Goal: Task Accomplishment & Management: Manage account settings

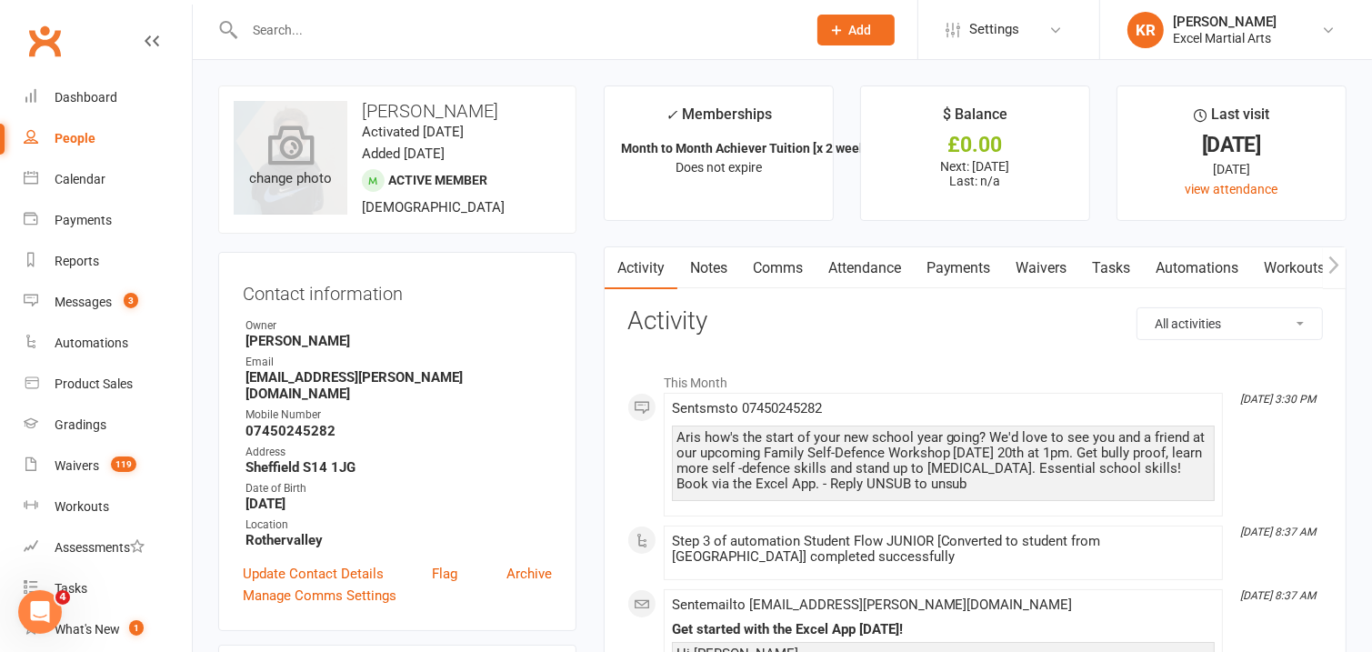
drag, startPoint x: 209, startPoint y: 253, endPoint x: 235, endPoint y: 127, distance: 128.2
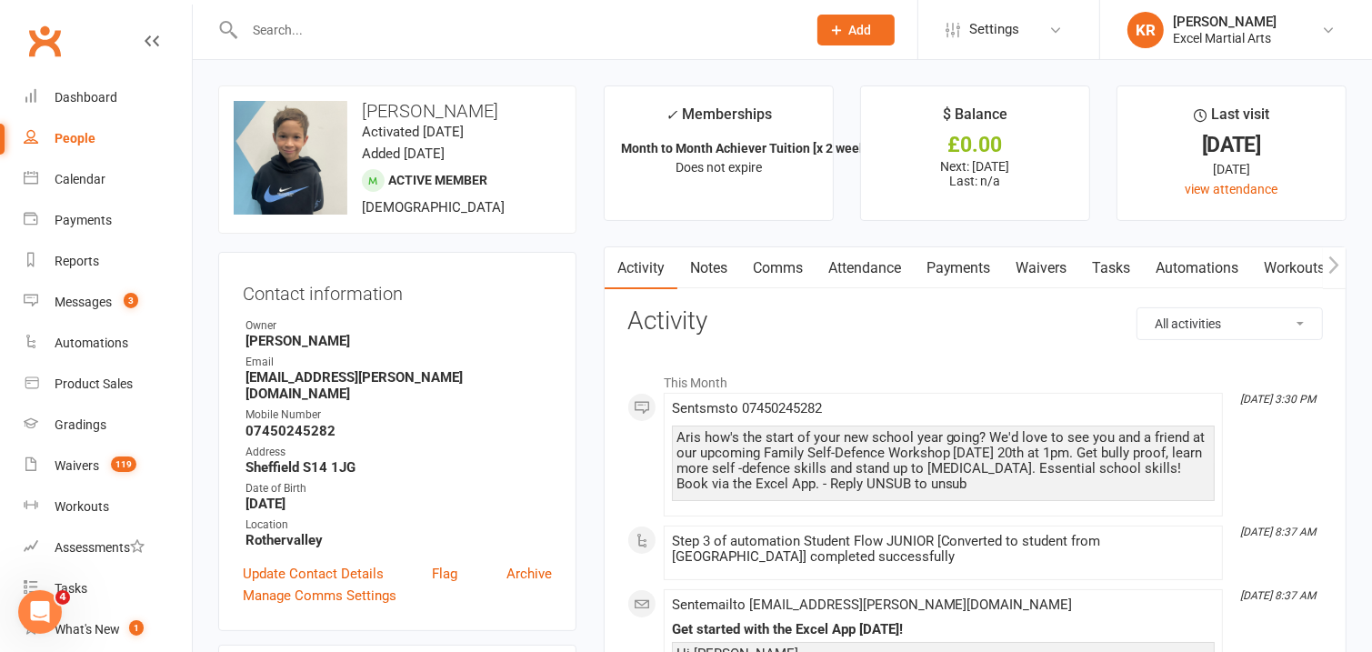
click at [284, 32] on input "text" at bounding box center [516, 29] width 555 height 25
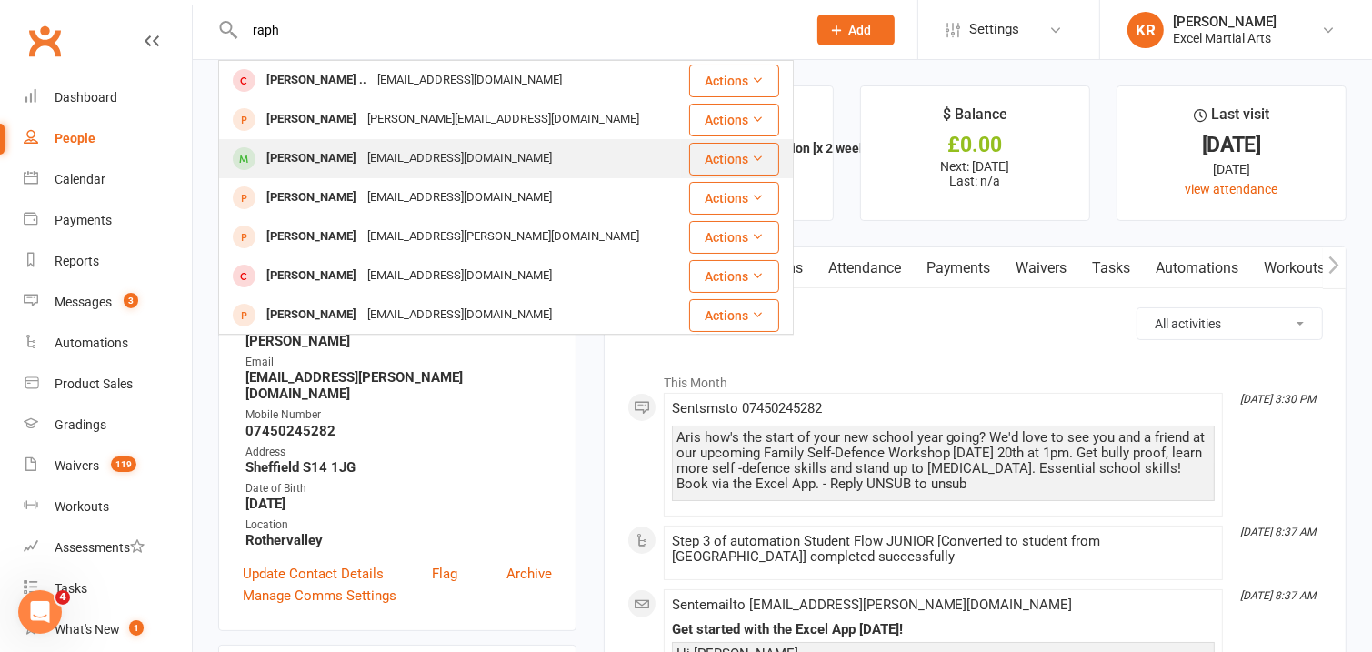
type input "raph"
click at [362, 165] on div "monalisaofficial@gmail.com" at bounding box center [459, 158] width 195 height 26
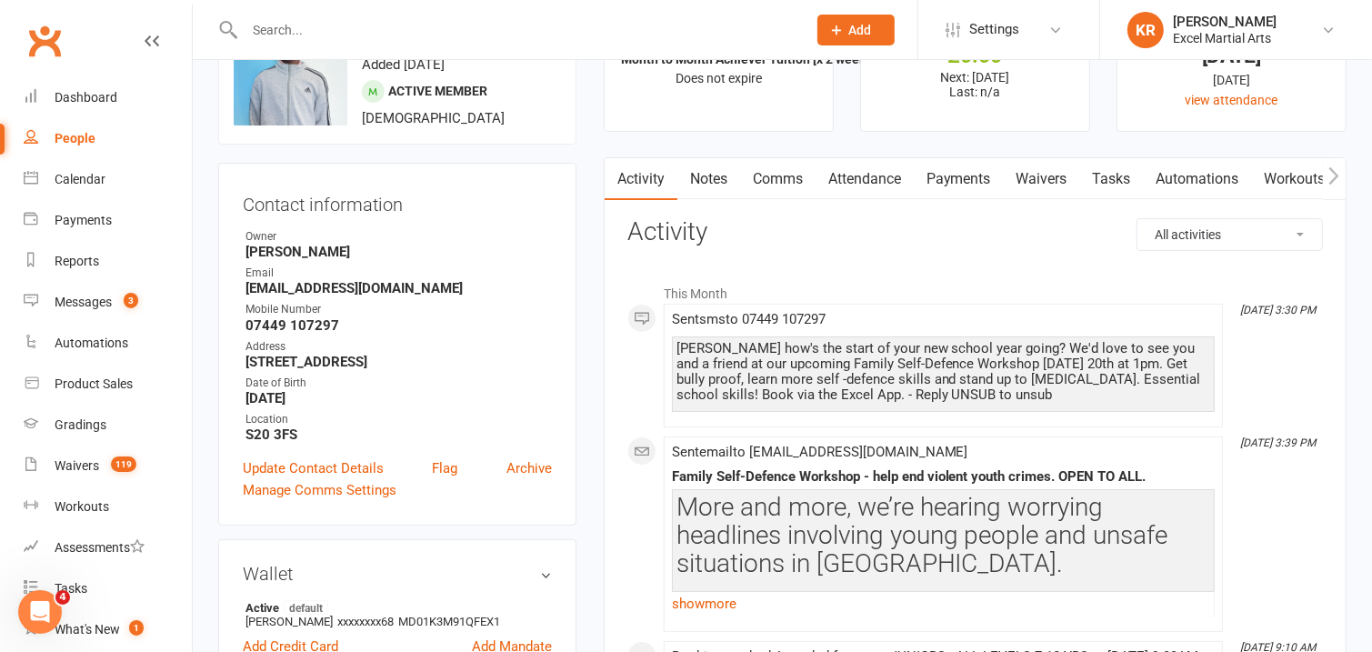
scroll to position [94, 0]
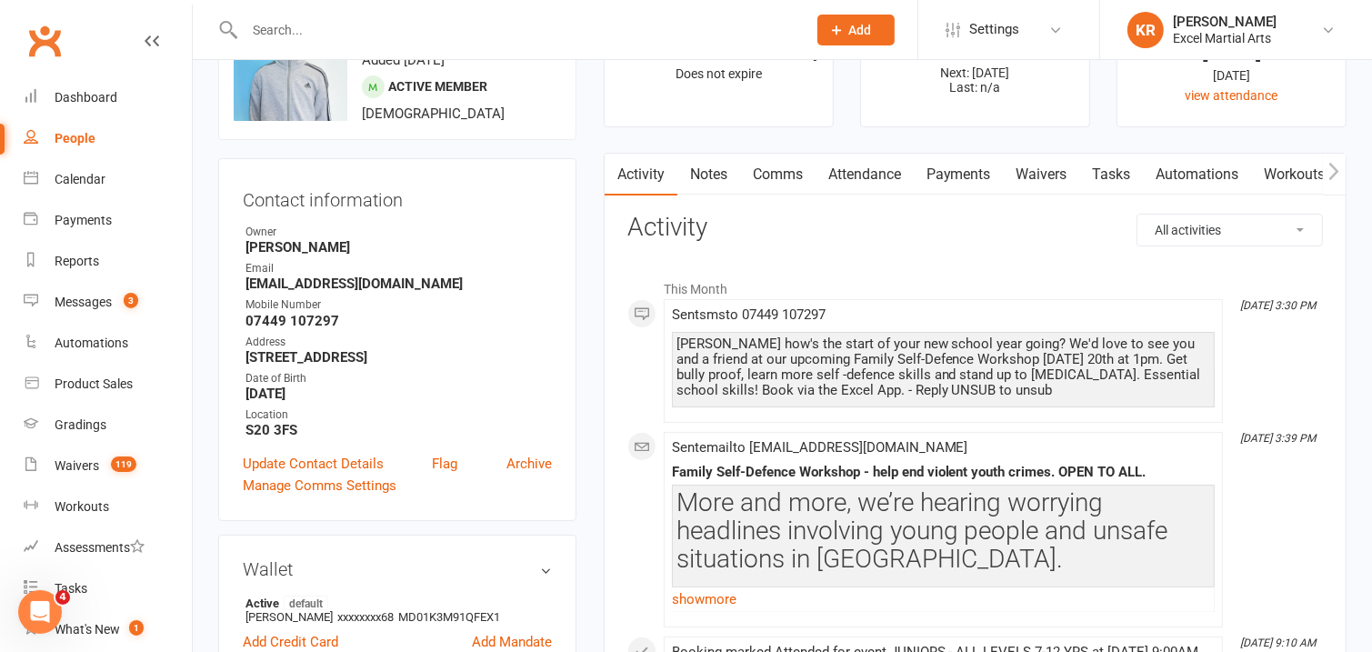
click at [1333, 175] on icon "button" at bounding box center [1334, 170] width 10 height 17
click at [1336, 171] on icon "button" at bounding box center [1334, 170] width 10 height 17
click at [1294, 174] on link "Mobile App" at bounding box center [1287, 175] width 98 height 42
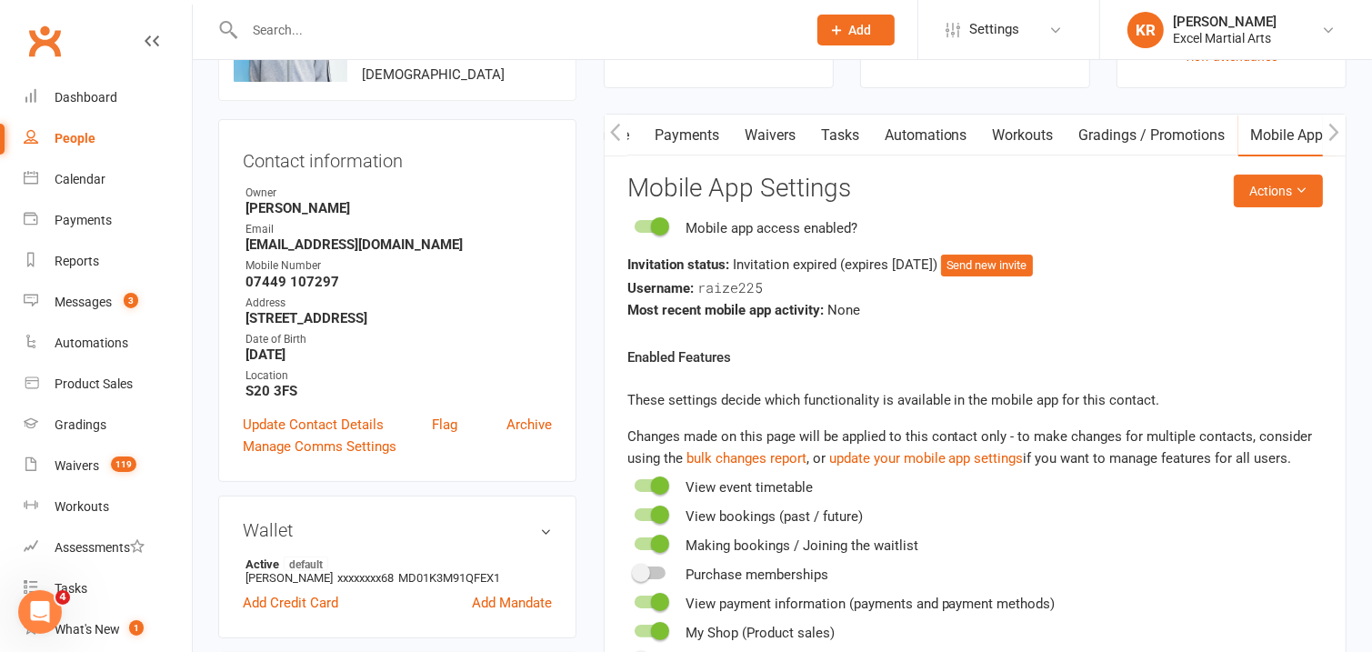
scroll to position [142, 0]
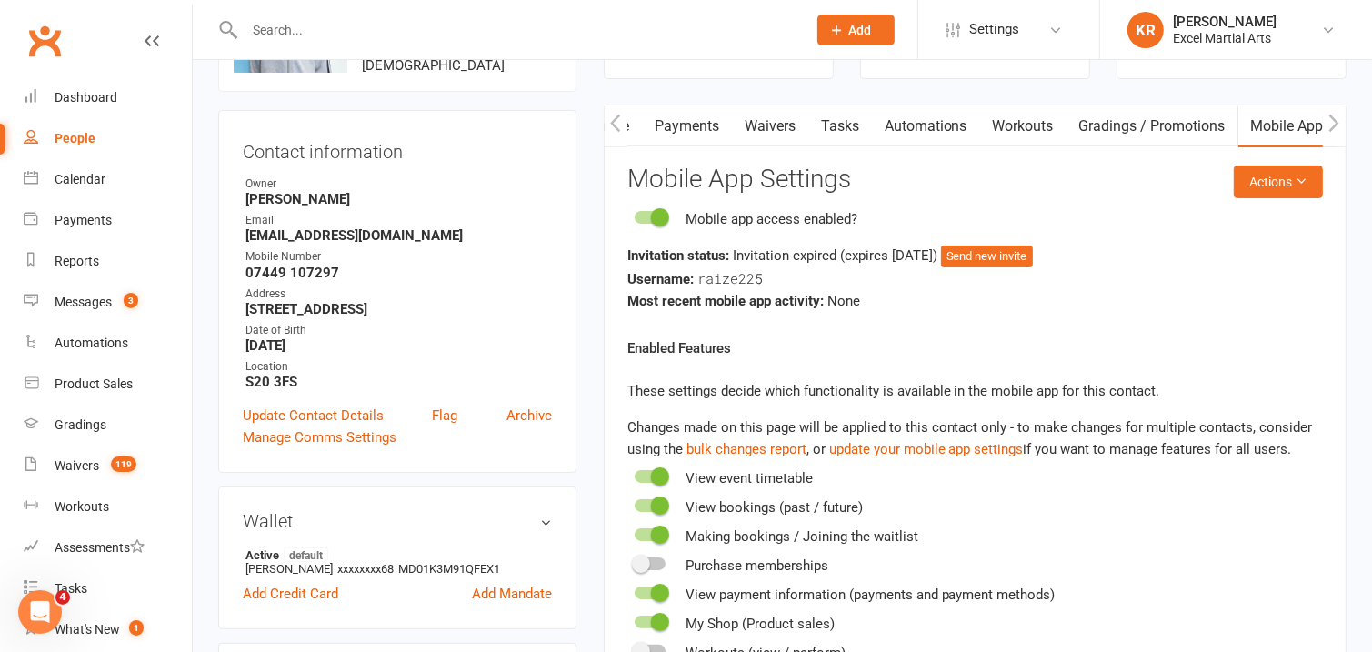
click at [1112, 262] on div "Invitation status: Invitation expired (expires 5 days ago ) Send new invite" at bounding box center [975, 256] width 696 height 23
click at [1006, 189] on h3 "Mobile App Settings" at bounding box center [975, 179] width 696 height 28
click at [1011, 265] on button "Send new invite" at bounding box center [987, 256] width 92 height 22
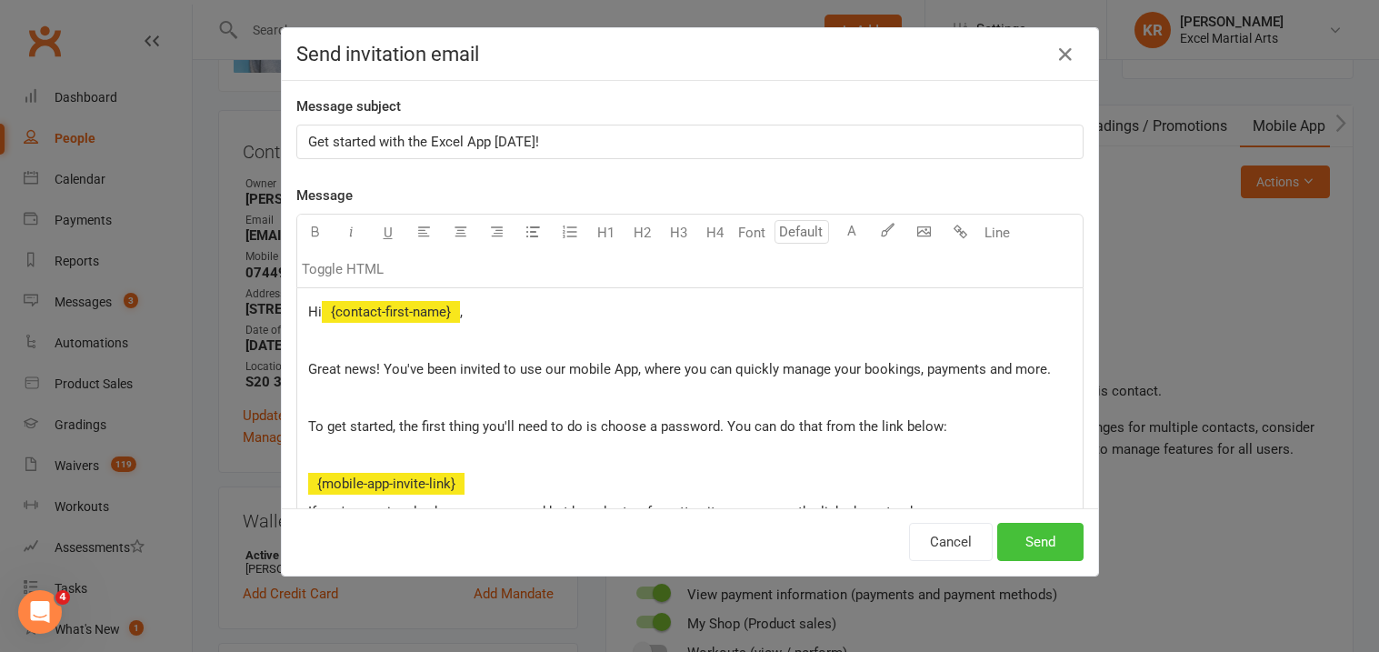
click at [1015, 538] on button "Send" at bounding box center [1040, 542] width 86 height 38
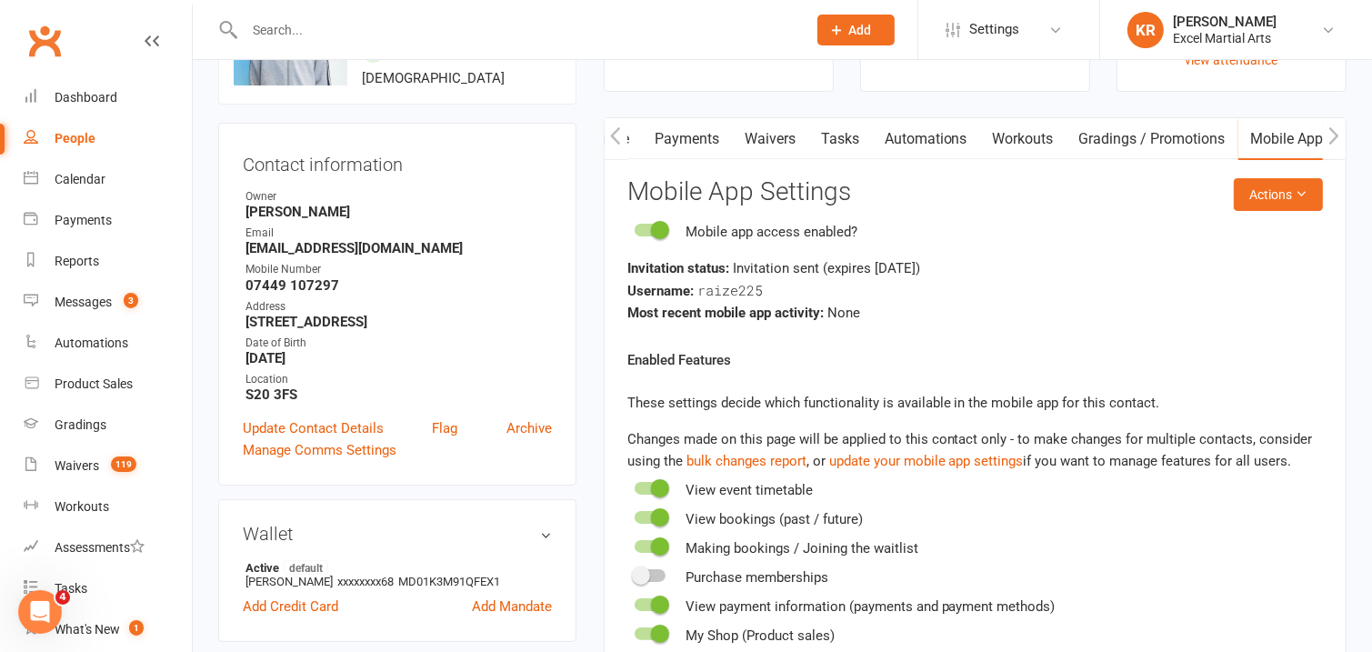
scroll to position [106, 0]
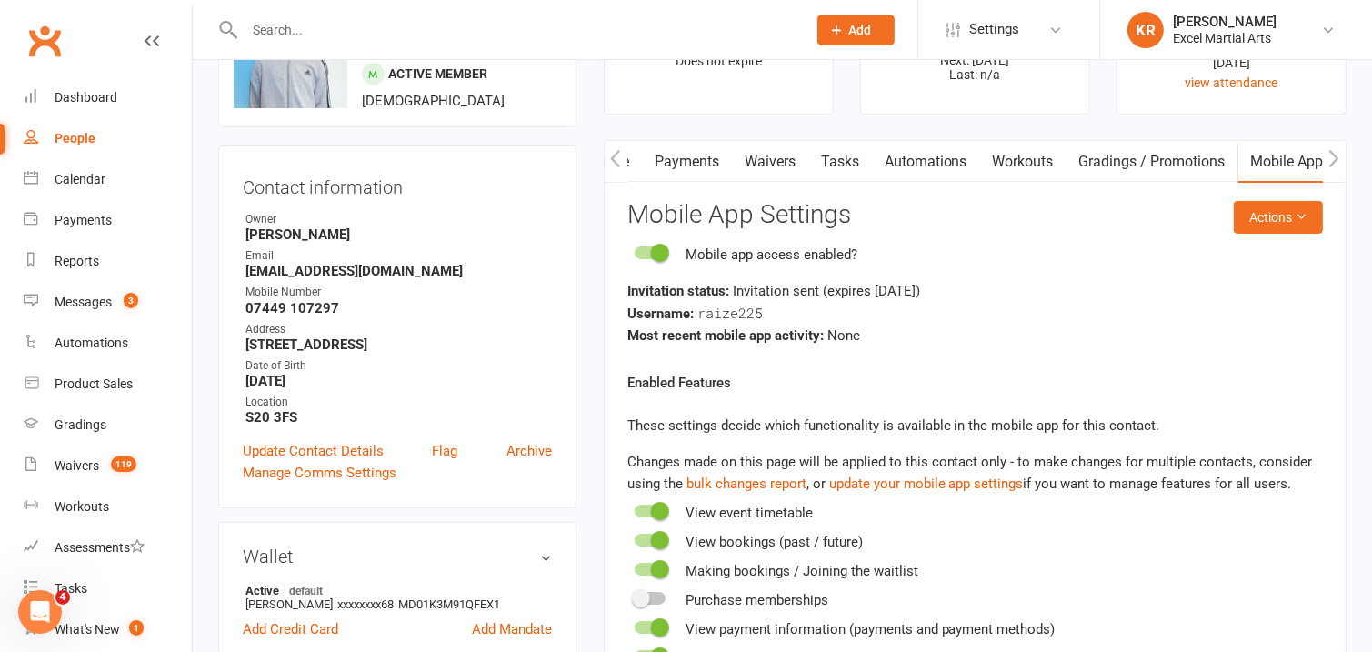
click at [610, 157] on icon "button" at bounding box center [615, 158] width 11 height 19
click at [878, 167] on link "Attendance" at bounding box center [864, 162] width 98 height 42
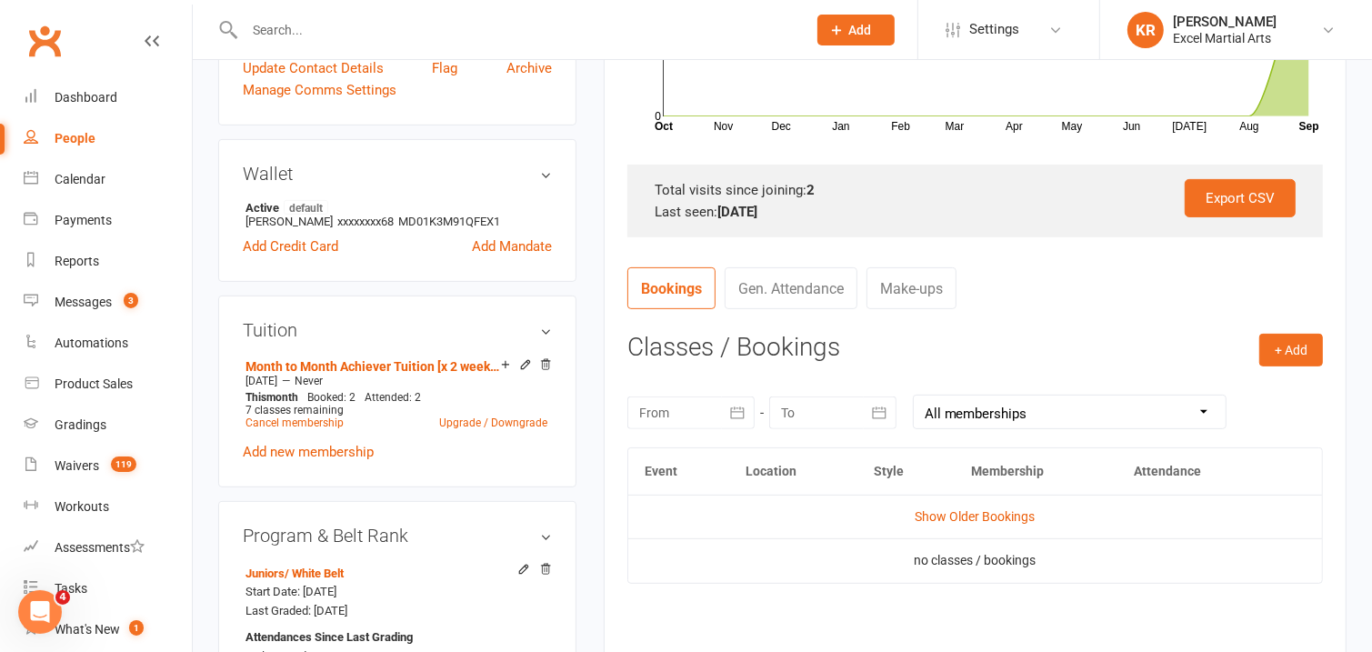
scroll to position [606, 0]
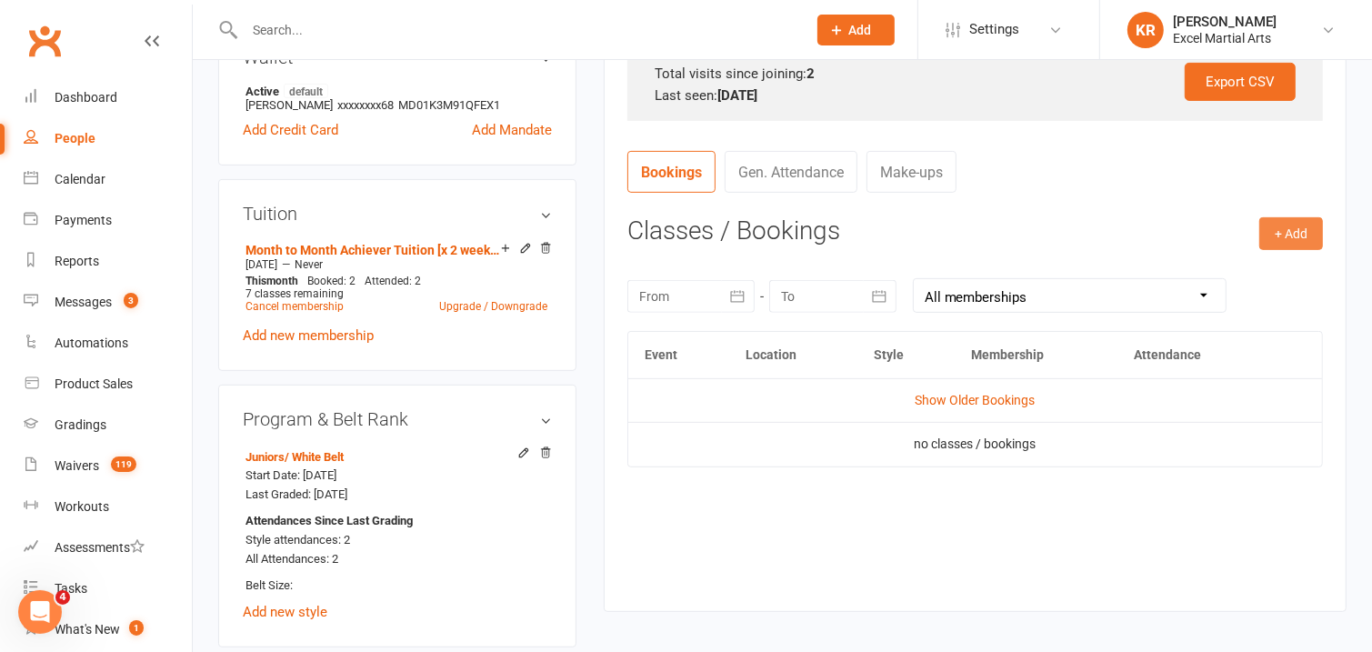
click at [1301, 242] on button "+ Add" at bounding box center [1291, 233] width 64 height 33
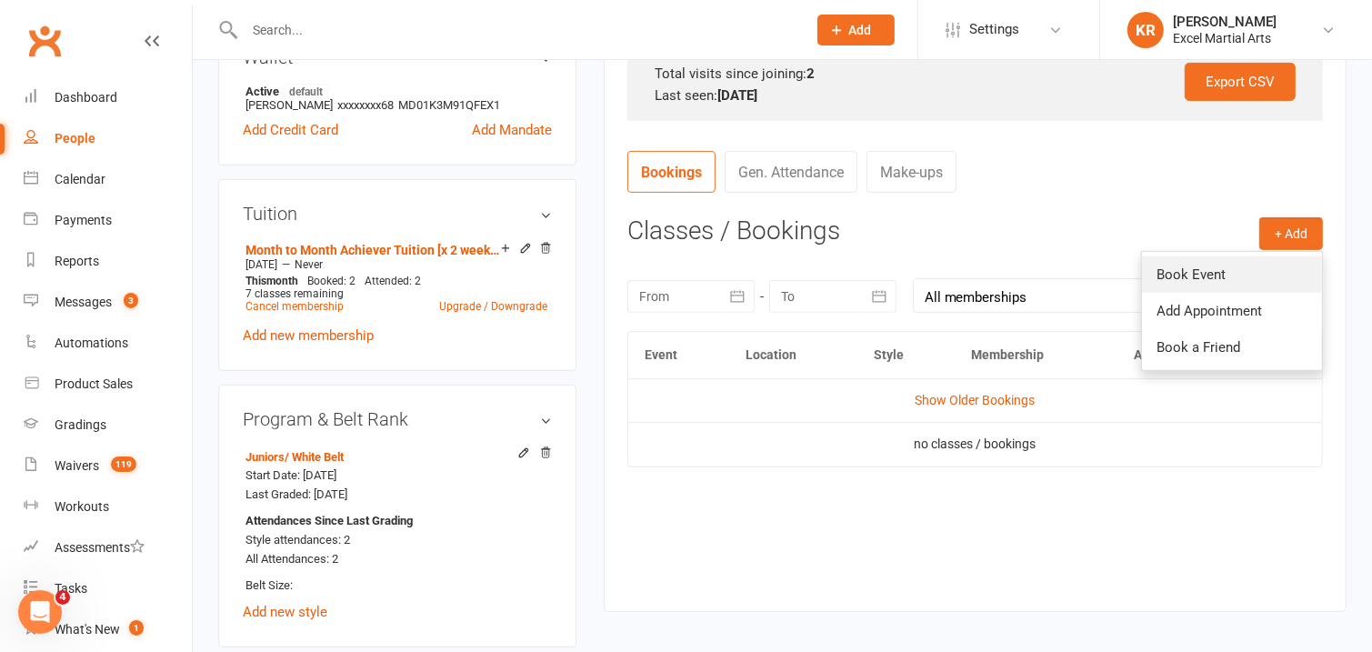
click at [1227, 283] on link "Book Event" at bounding box center [1232, 274] width 180 height 36
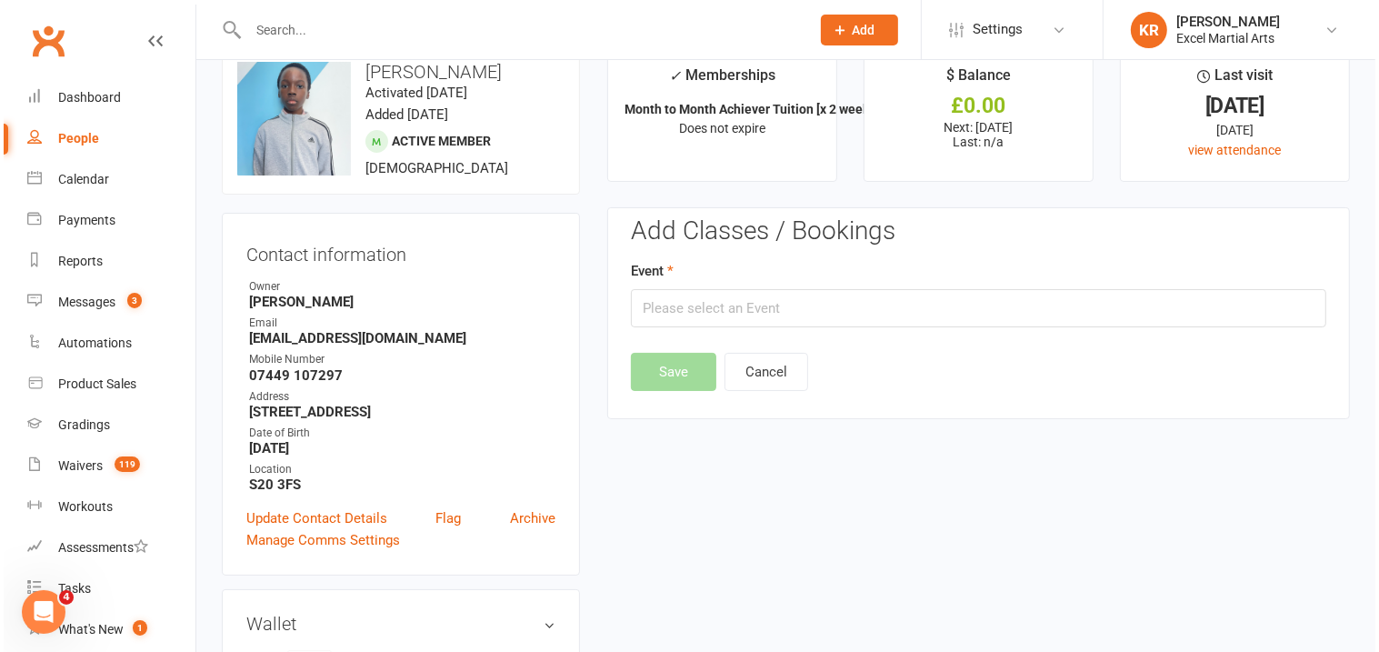
scroll to position [0, 0]
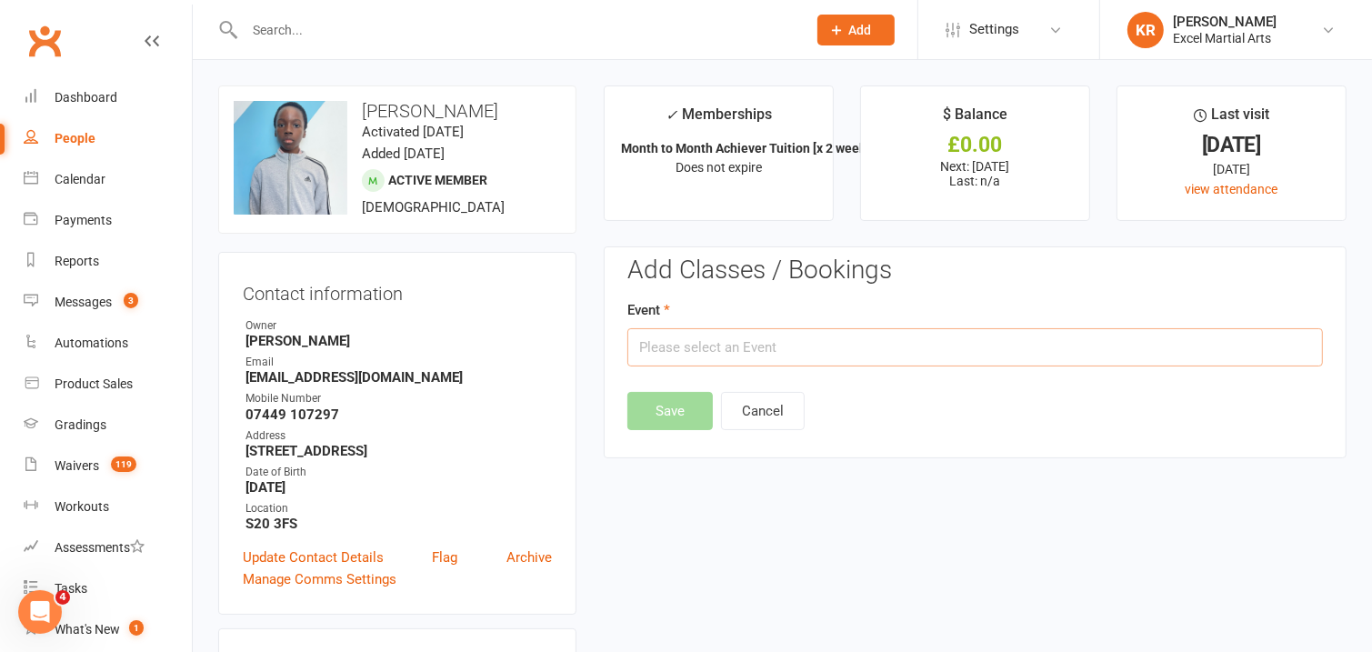
click at [772, 353] on input "text" at bounding box center [975, 347] width 696 height 38
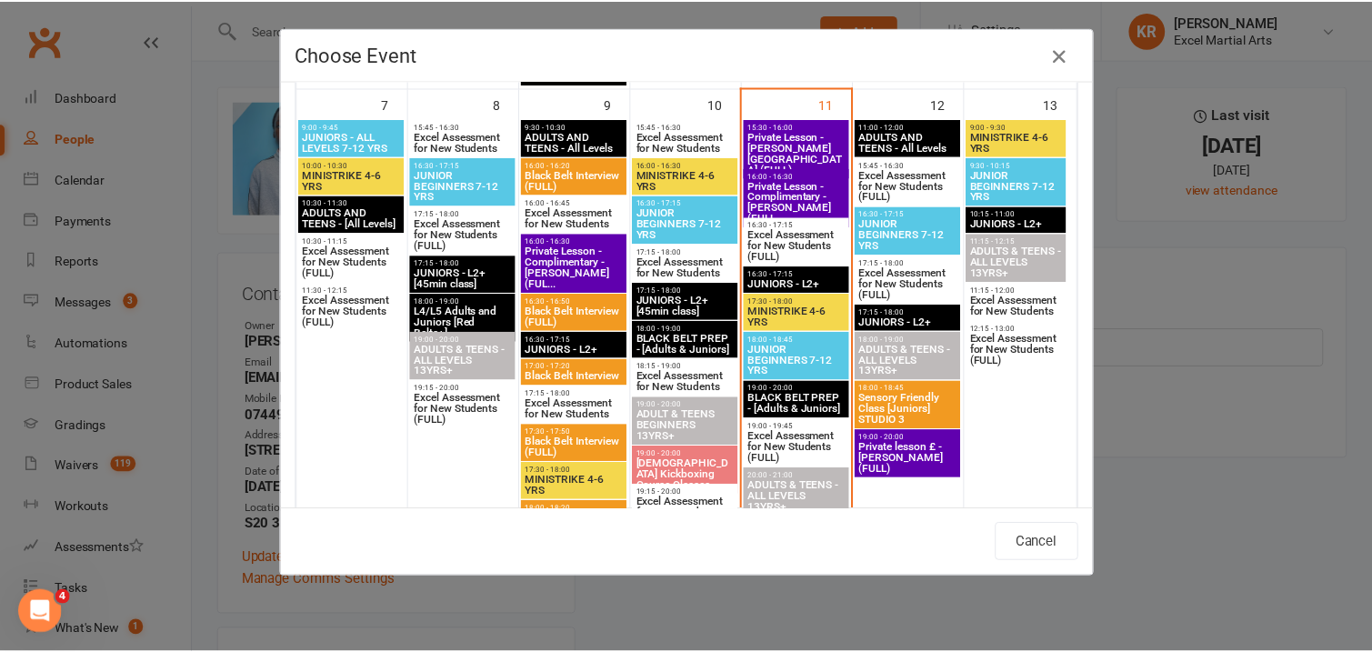
scroll to position [646, 0]
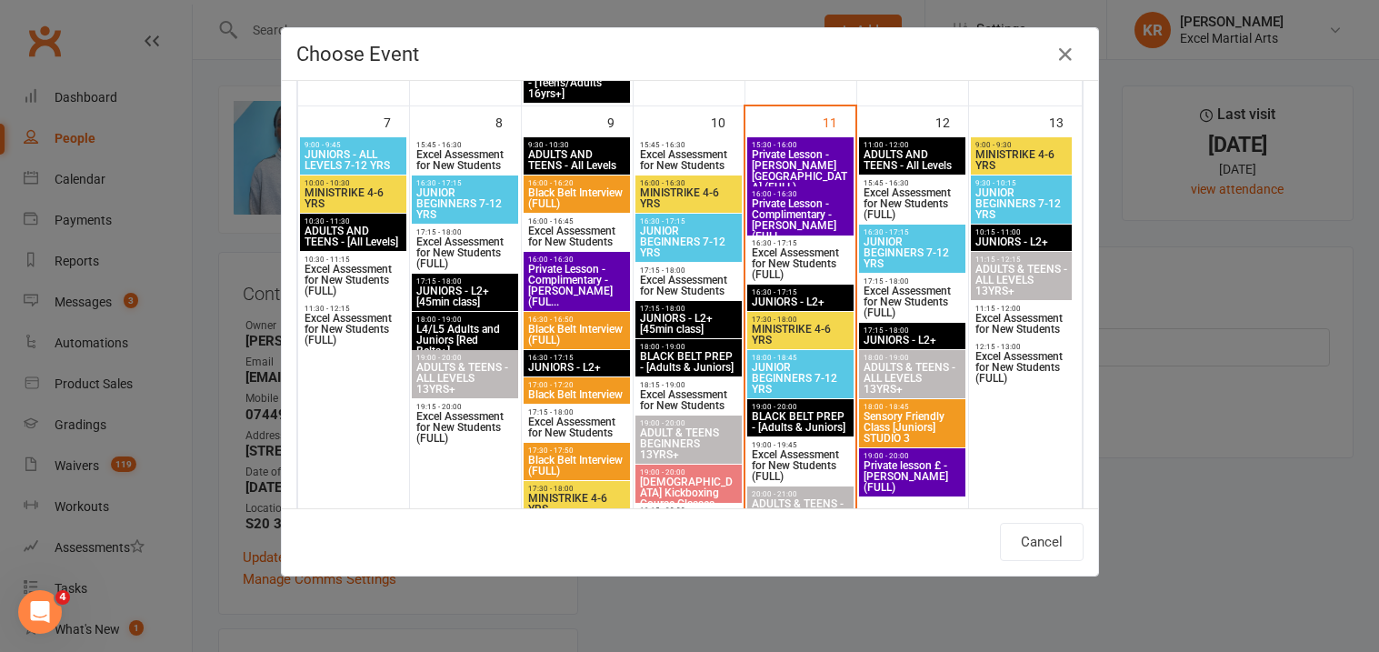
click at [810, 378] on span "JUNIOR BEGINNERS 7-12 YRS" at bounding box center [801, 378] width 100 height 33
type input "JUNIOR BEGINNERS 7-12 YRS - Sep 11, 2025 6:00:00 PM"
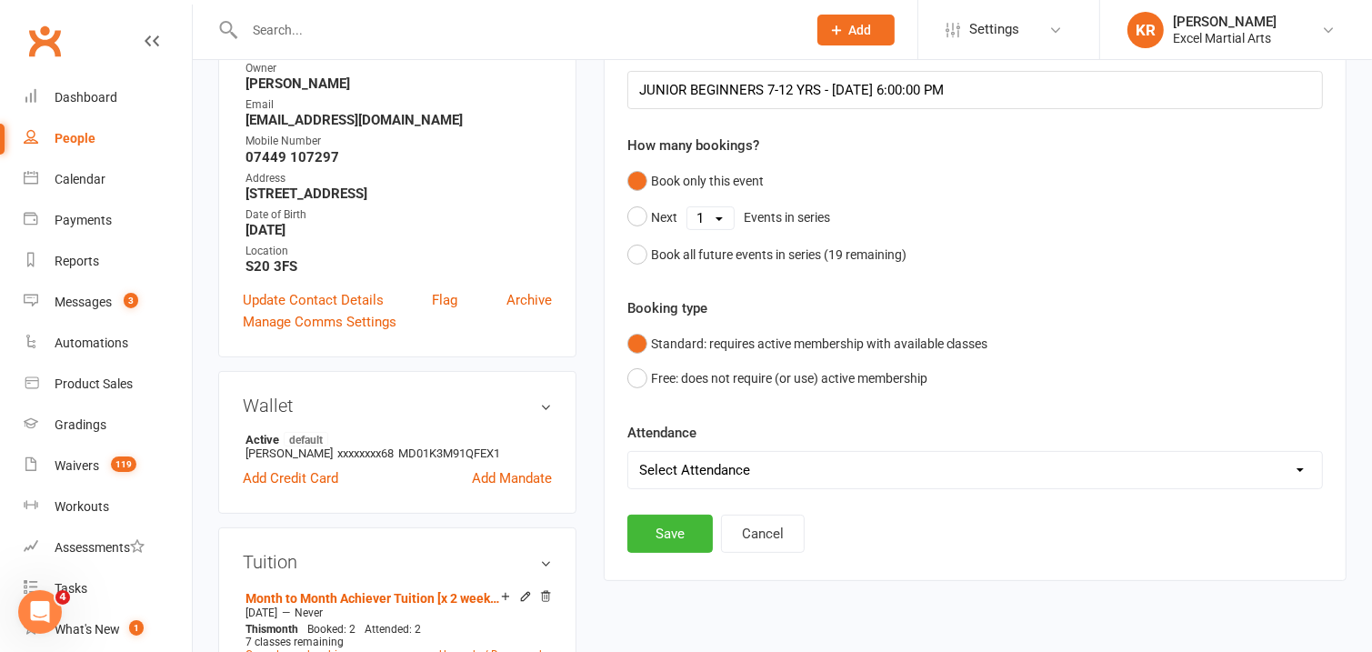
scroll to position [300, 0]
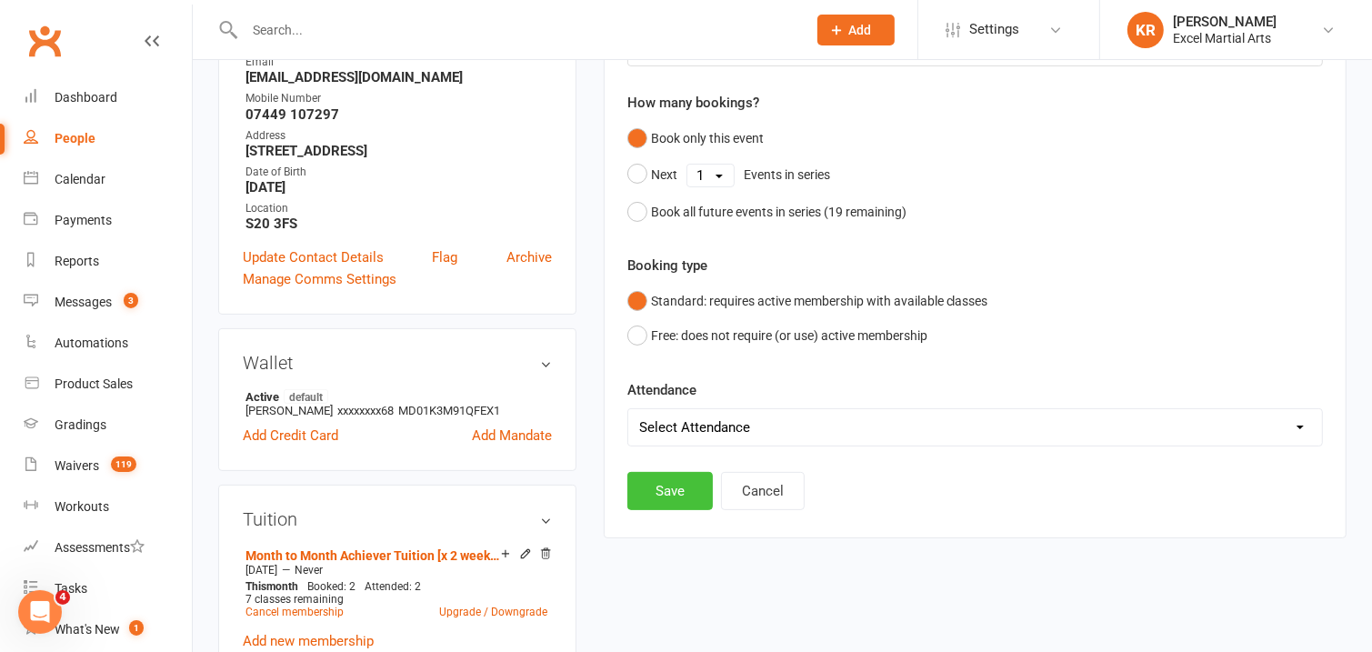
click at [686, 500] on button "Save" at bounding box center [669, 491] width 85 height 38
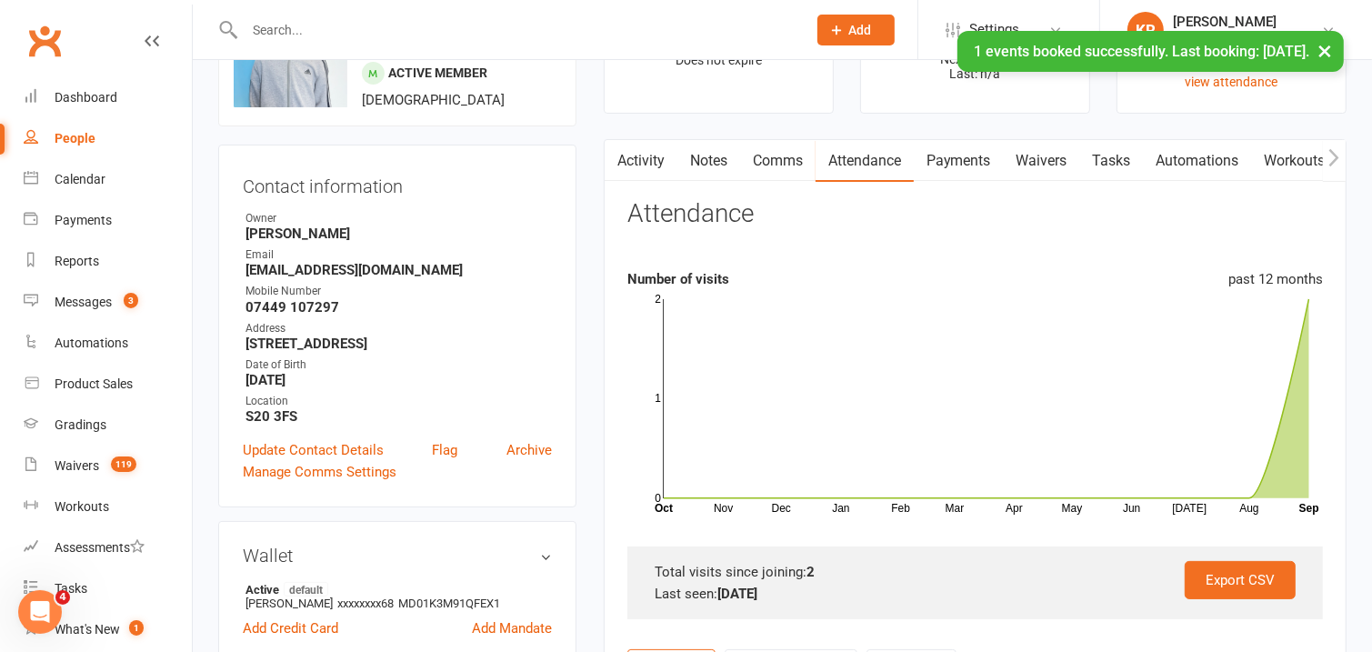
scroll to position [34, 0]
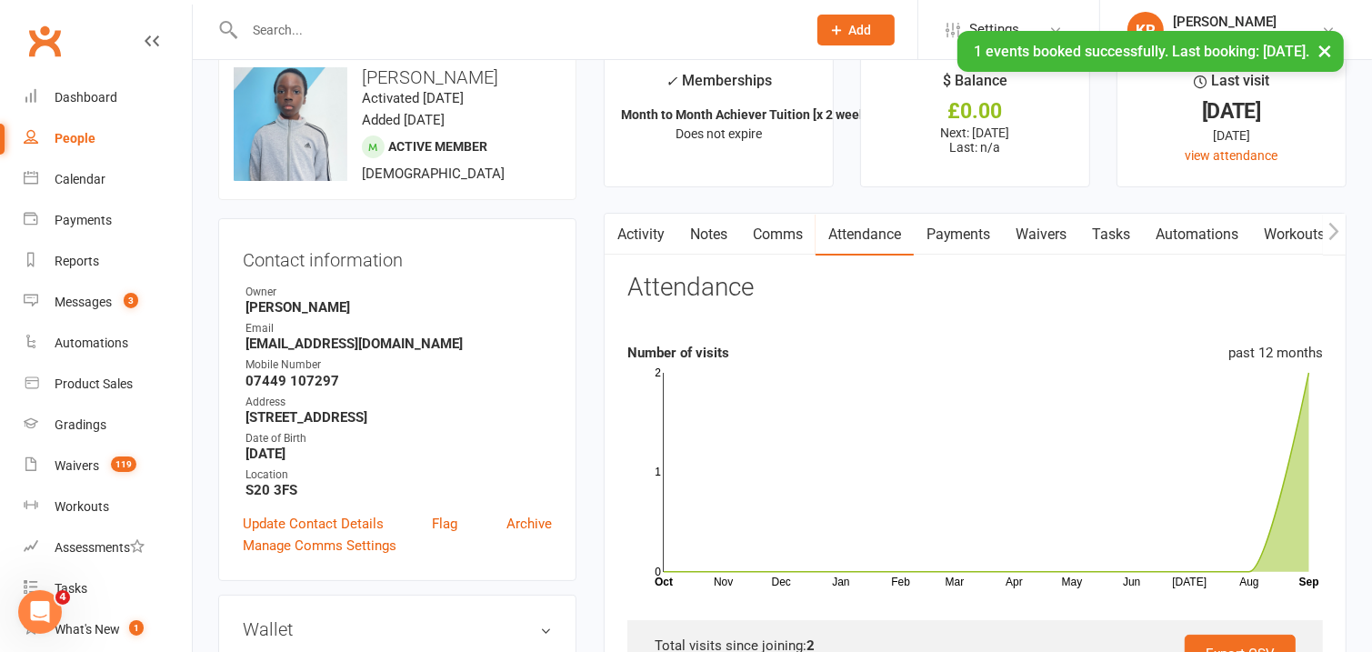
click at [652, 236] on link "Activity" at bounding box center [641, 235] width 73 height 42
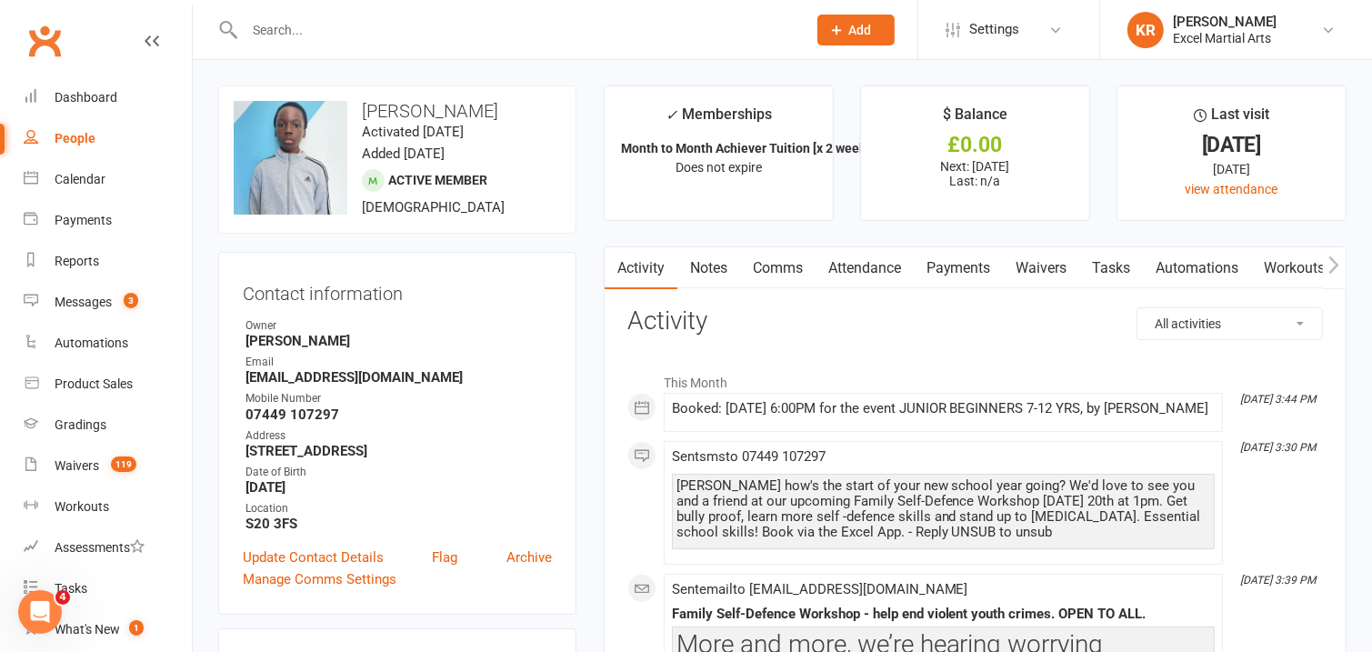
click at [876, 279] on link "Attendance" at bounding box center [865, 268] width 98 height 42
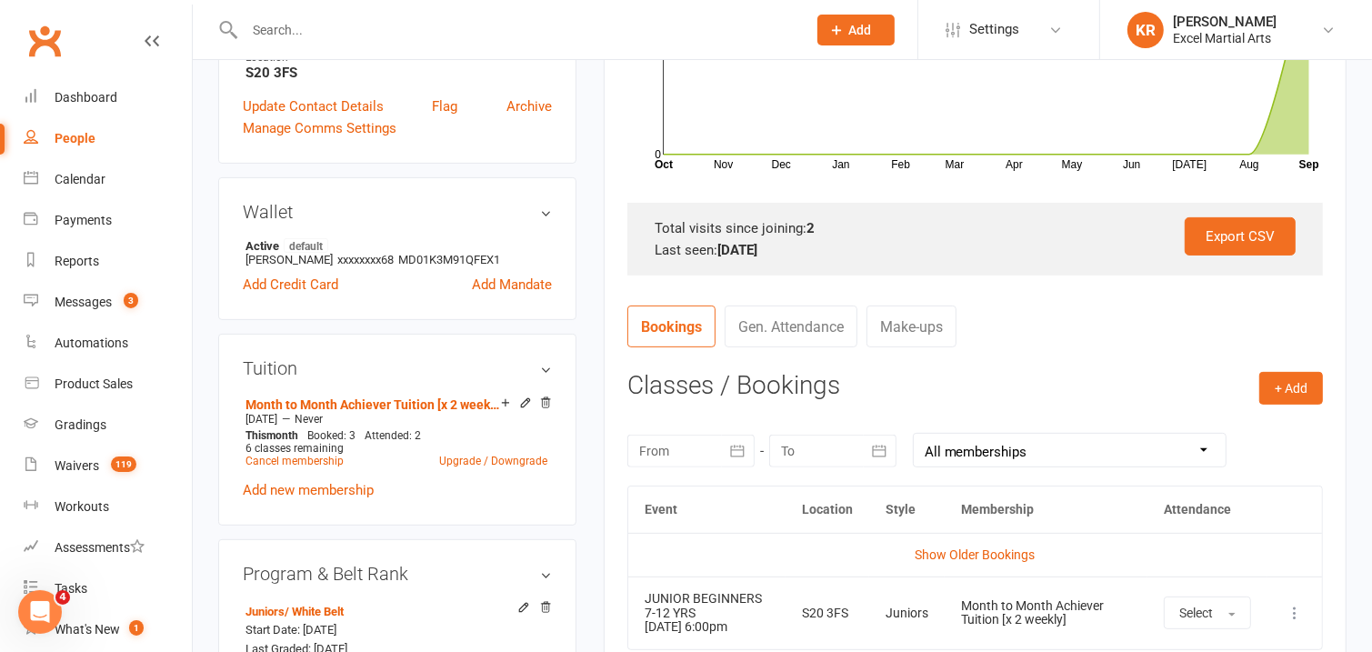
scroll to position [510, 0]
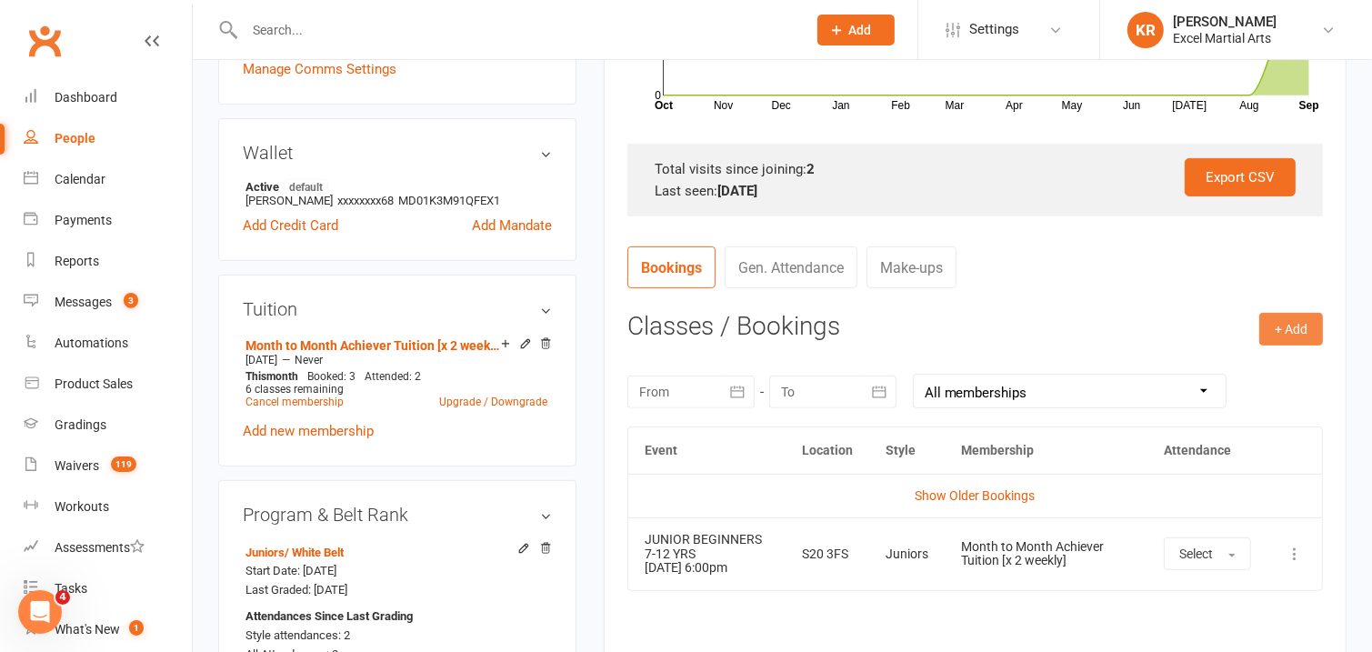
click at [1311, 329] on button "+ Add" at bounding box center [1291, 329] width 64 height 33
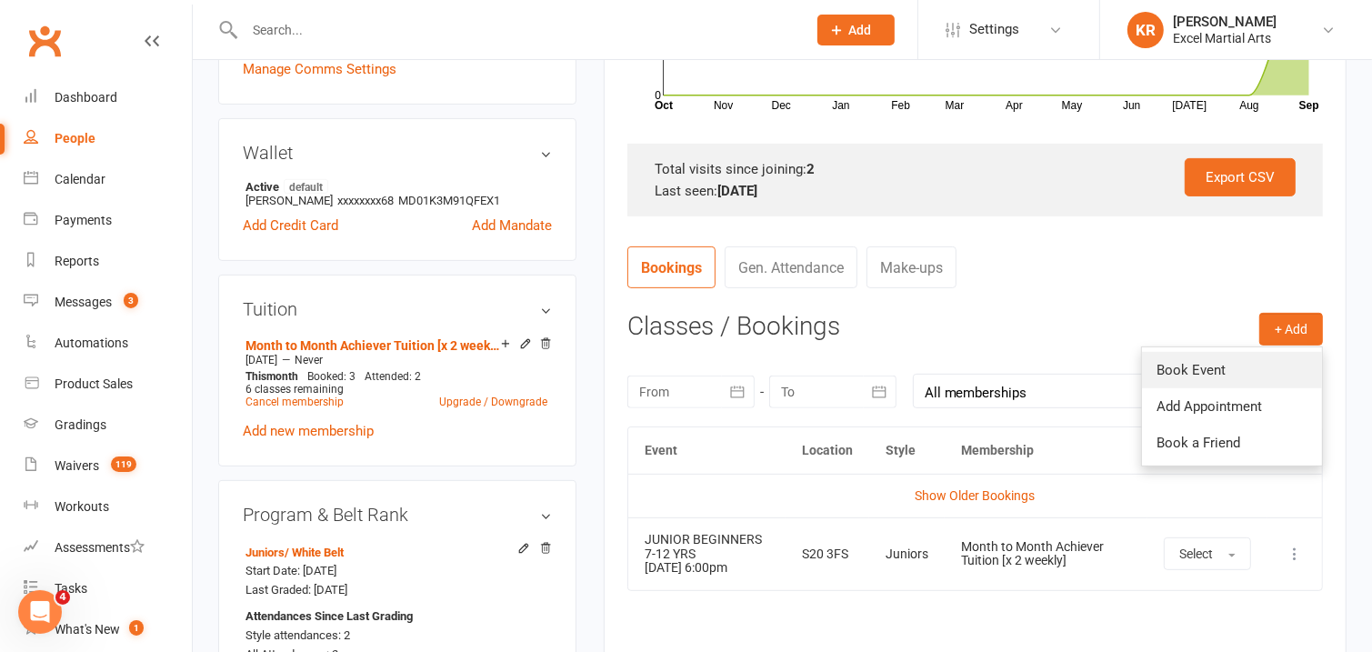
click at [1214, 372] on link "Book Event" at bounding box center [1232, 370] width 180 height 36
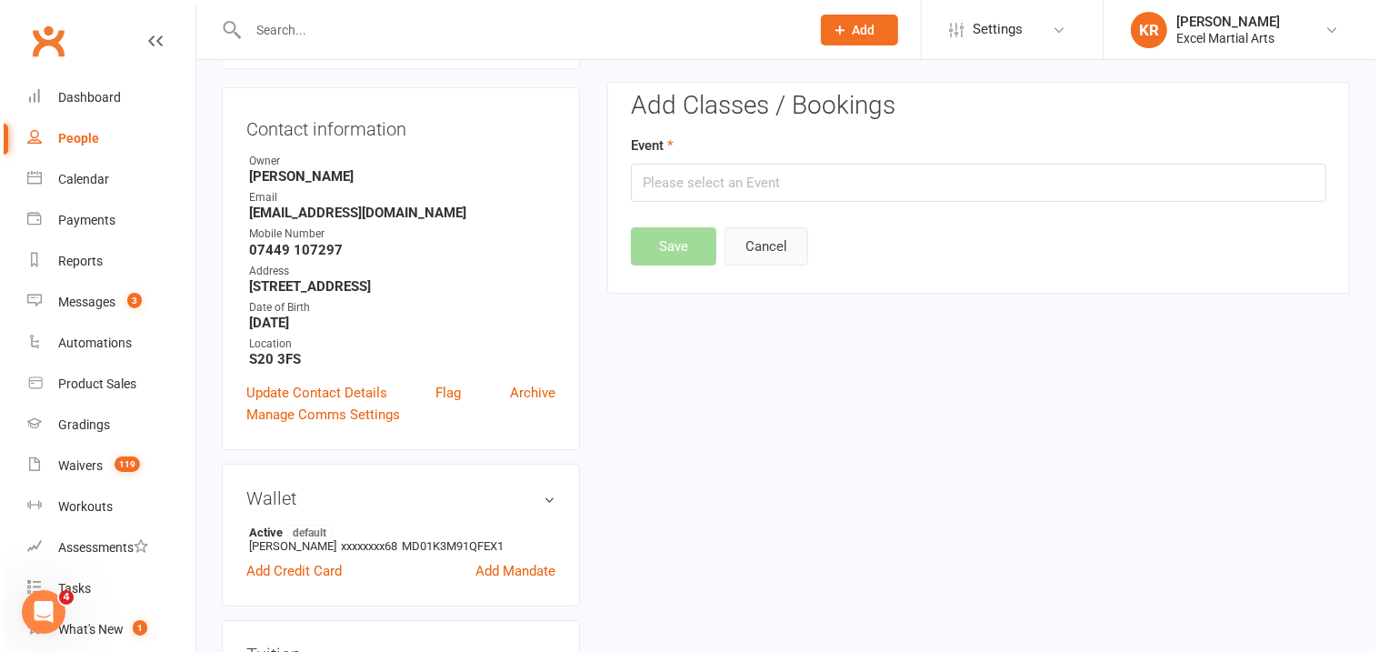
scroll to position [155, 0]
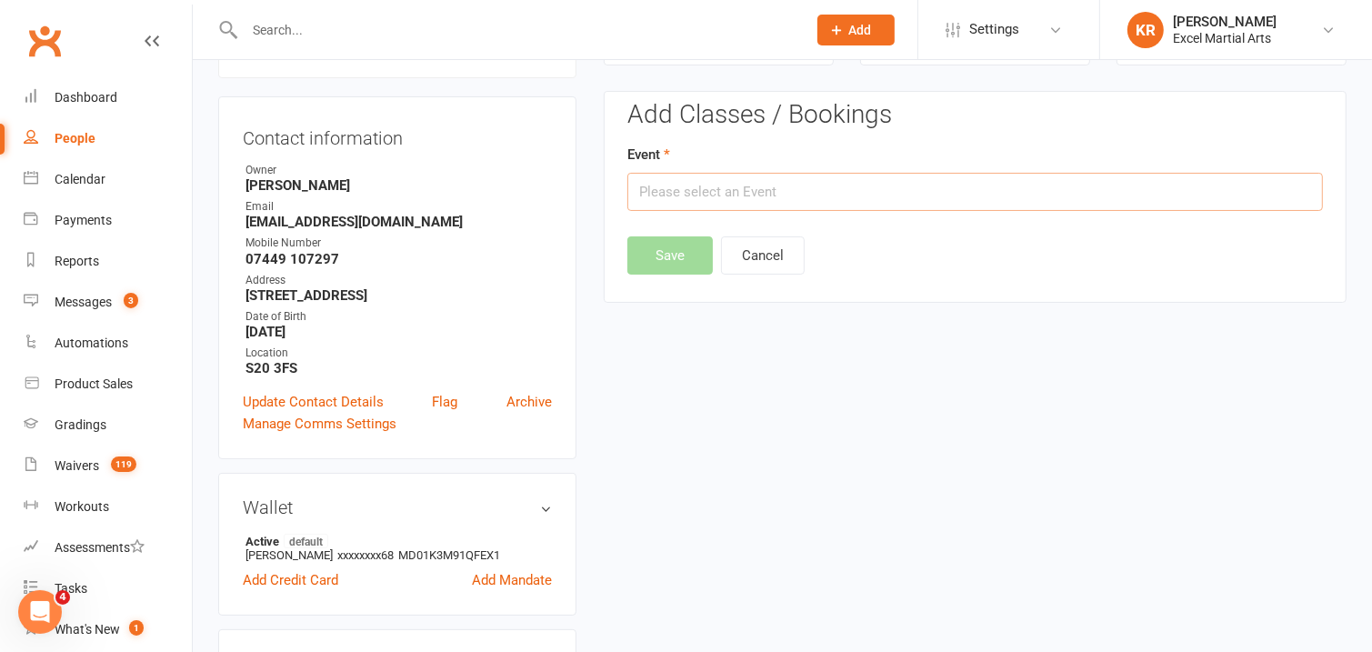
click at [791, 197] on input "text" at bounding box center [975, 192] width 696 height 38
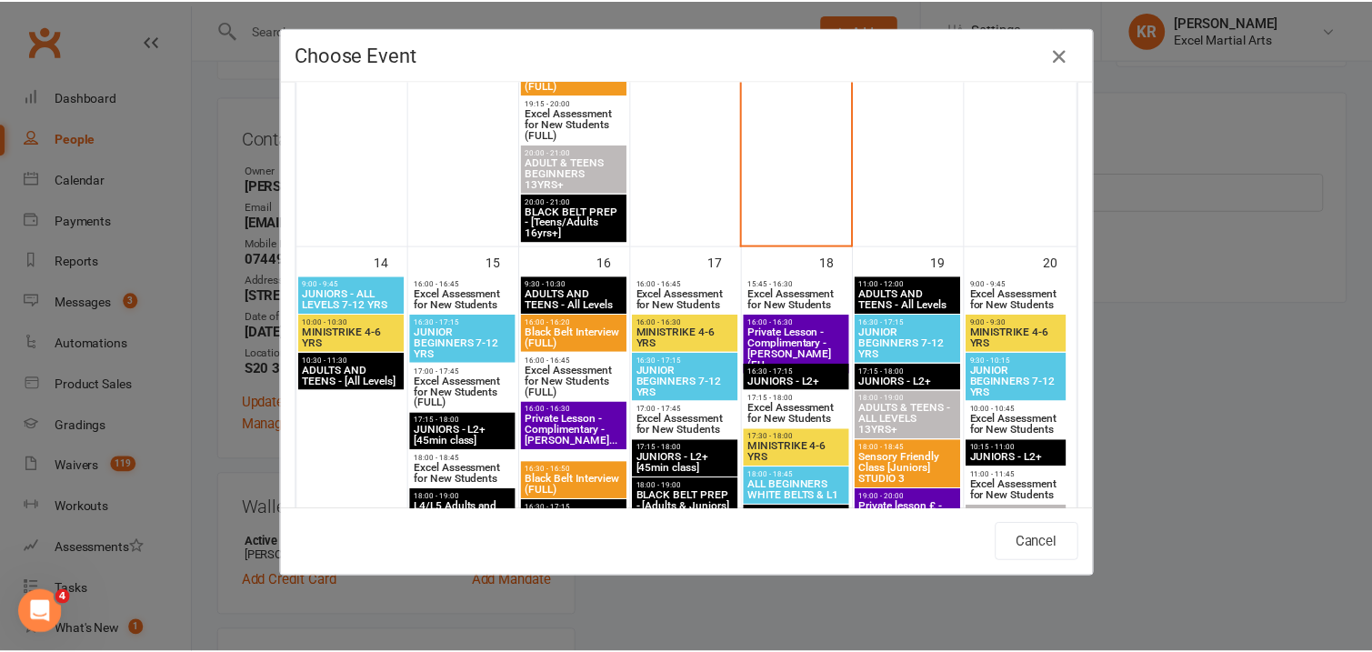
scroll to position [1395, 0]
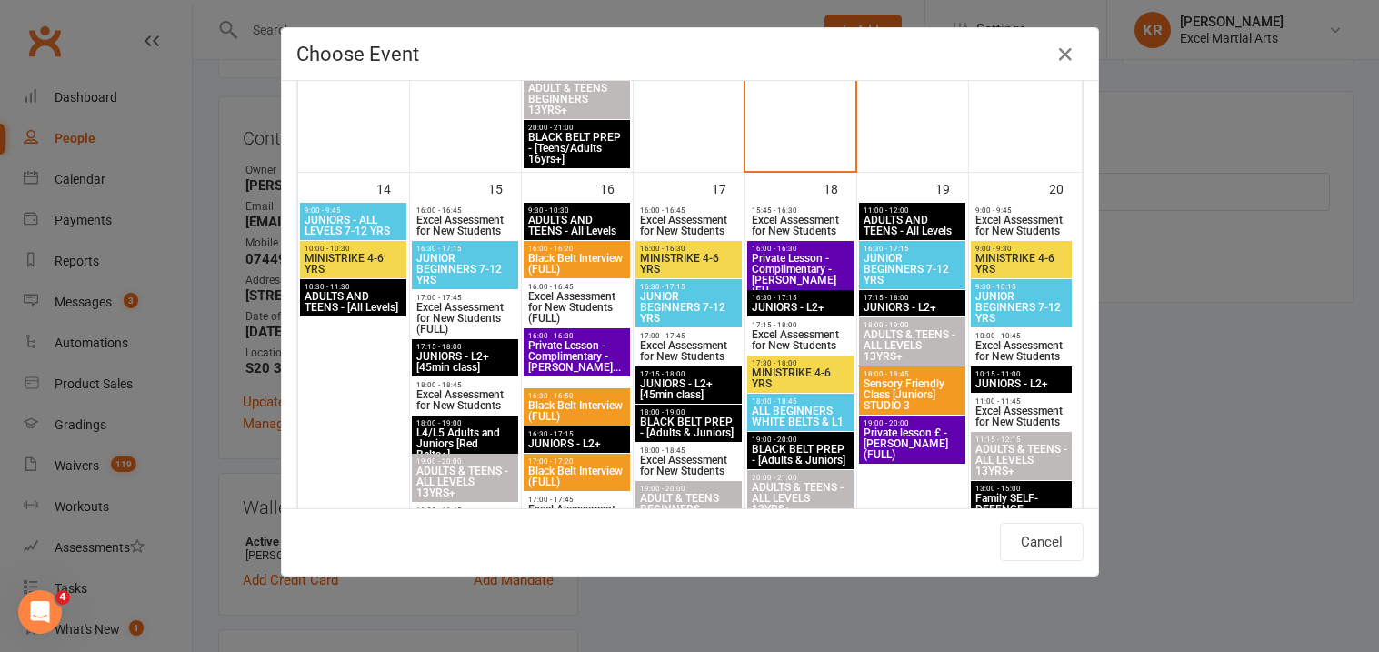
click at [368, 216] on span "JUNIORS - ALL LEVELS 7-12 YRS" at bounding box center [354, 226] width 100 height 22
type input "JUNIORS - ALL LEVELS 7-12 YRS - Sep 14, 2025 9:00:00 AM"
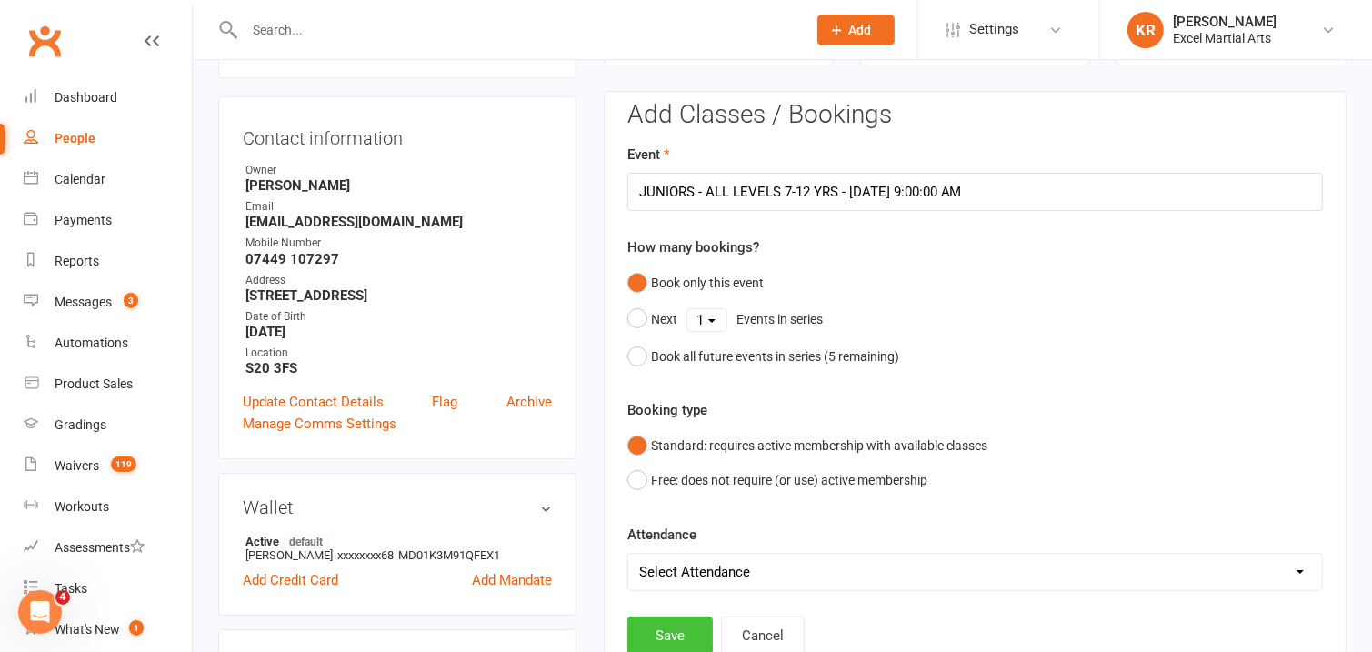
click at [673, 634] on button "Save" at bounding box center [669, 635] width 85 height 38
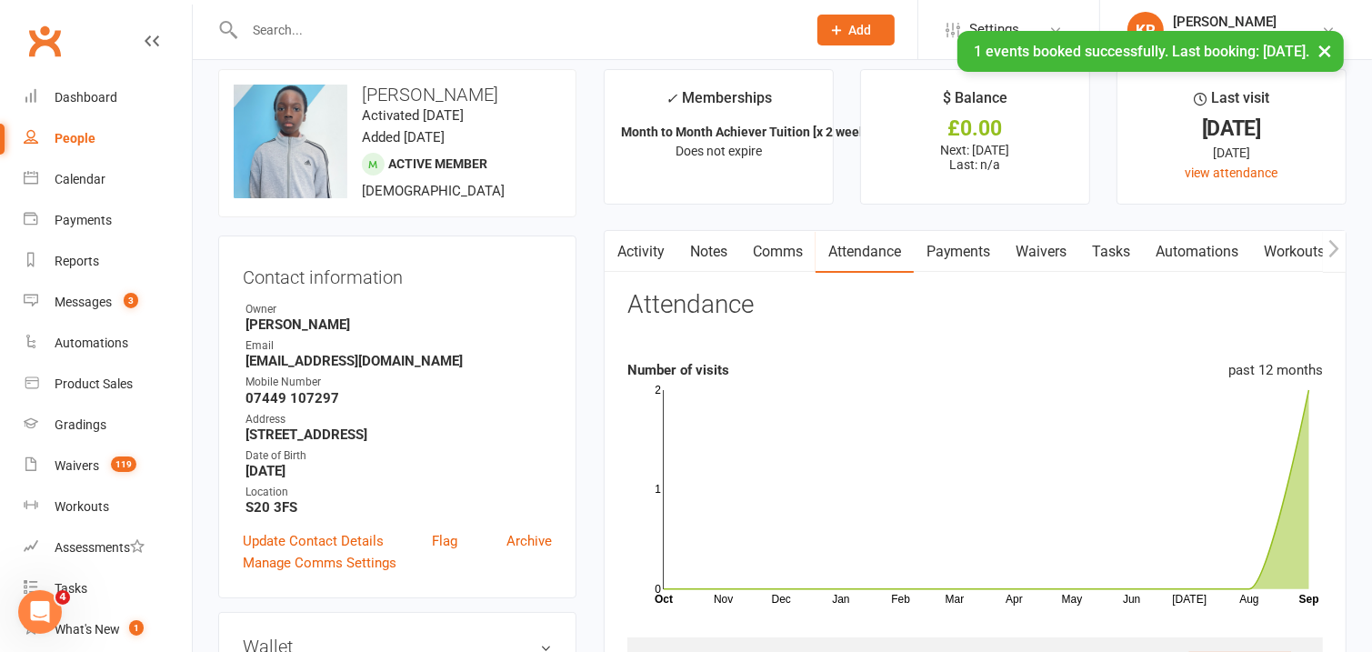
scroll to position [0, 0]
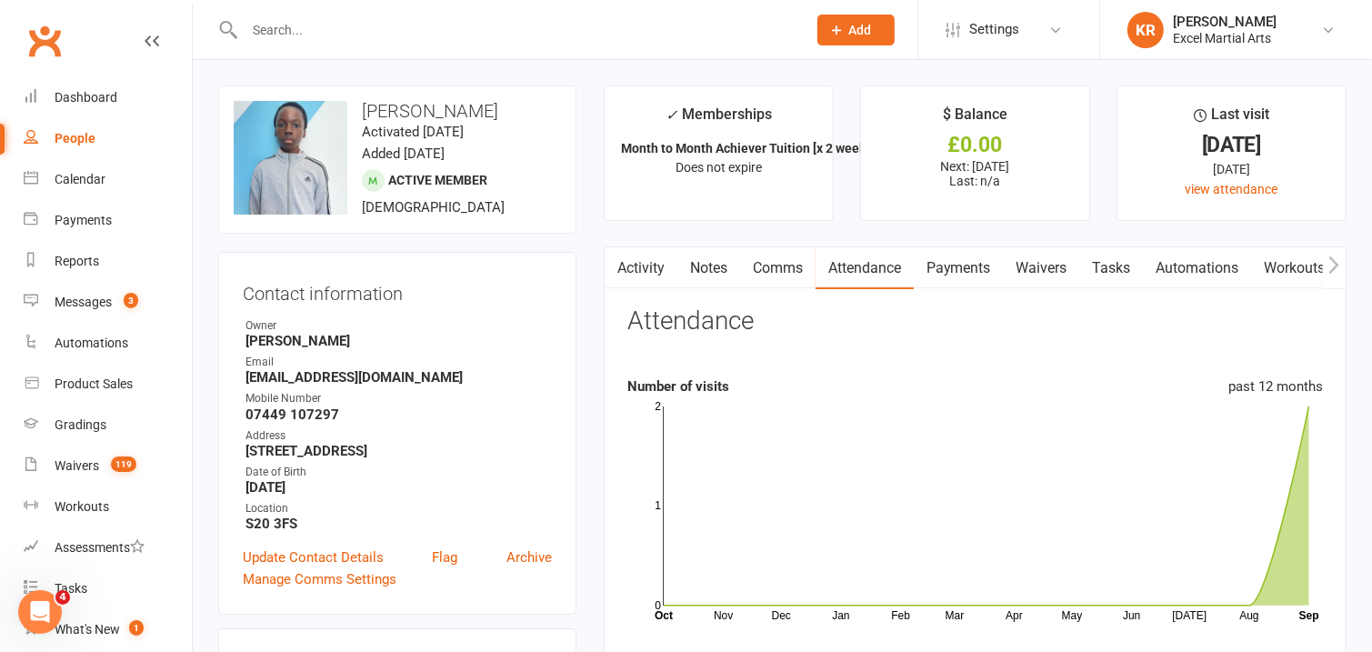
click at [626, 274] on button "button" at bounding box center [616, 267] width 23 height 41
click at [648, 276] on link "Activity" at bounding box center [641, 268] width 73 height 42
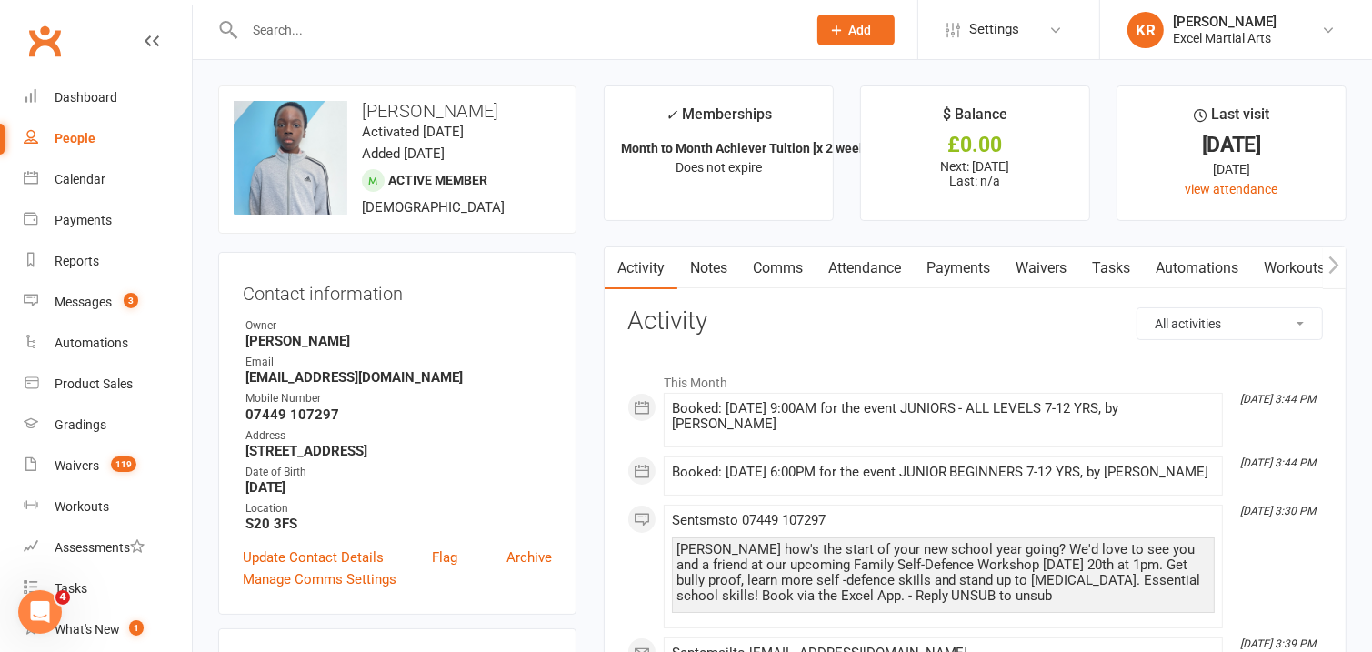
click at [93, 182] on div "Calendar" at bounding box center [80, 179] width 51 height 15
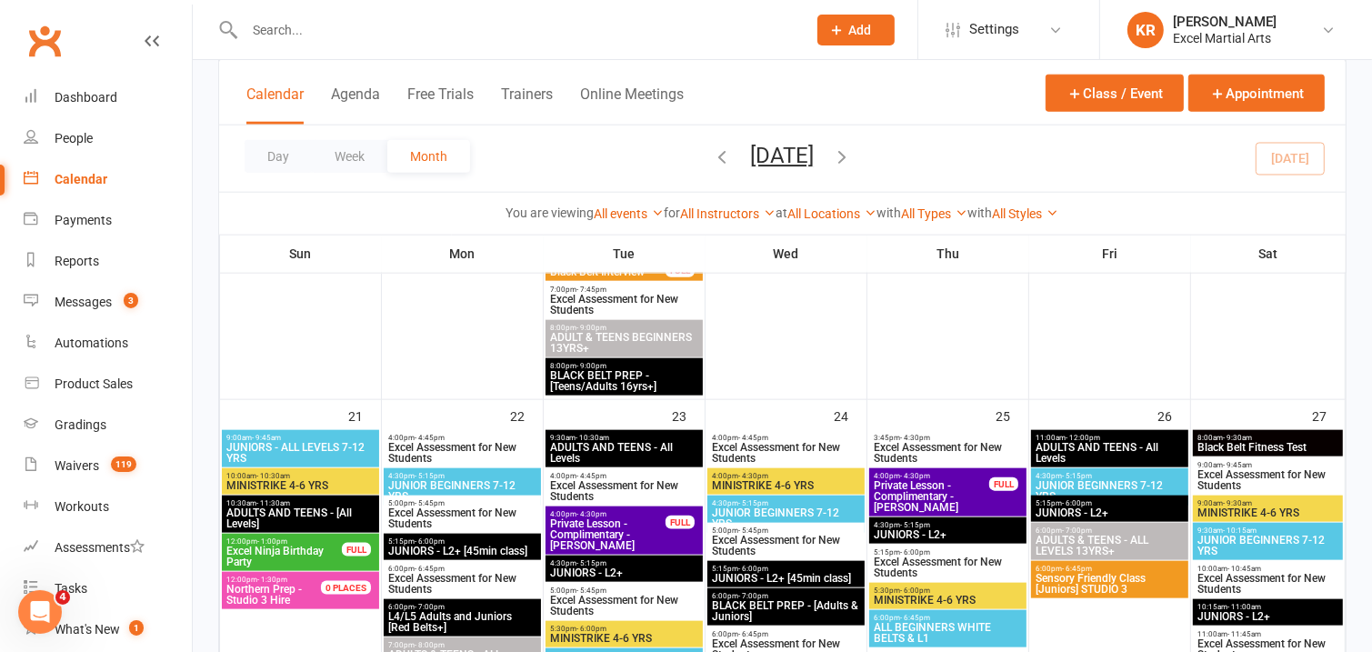
scroll to position [1853, 0]
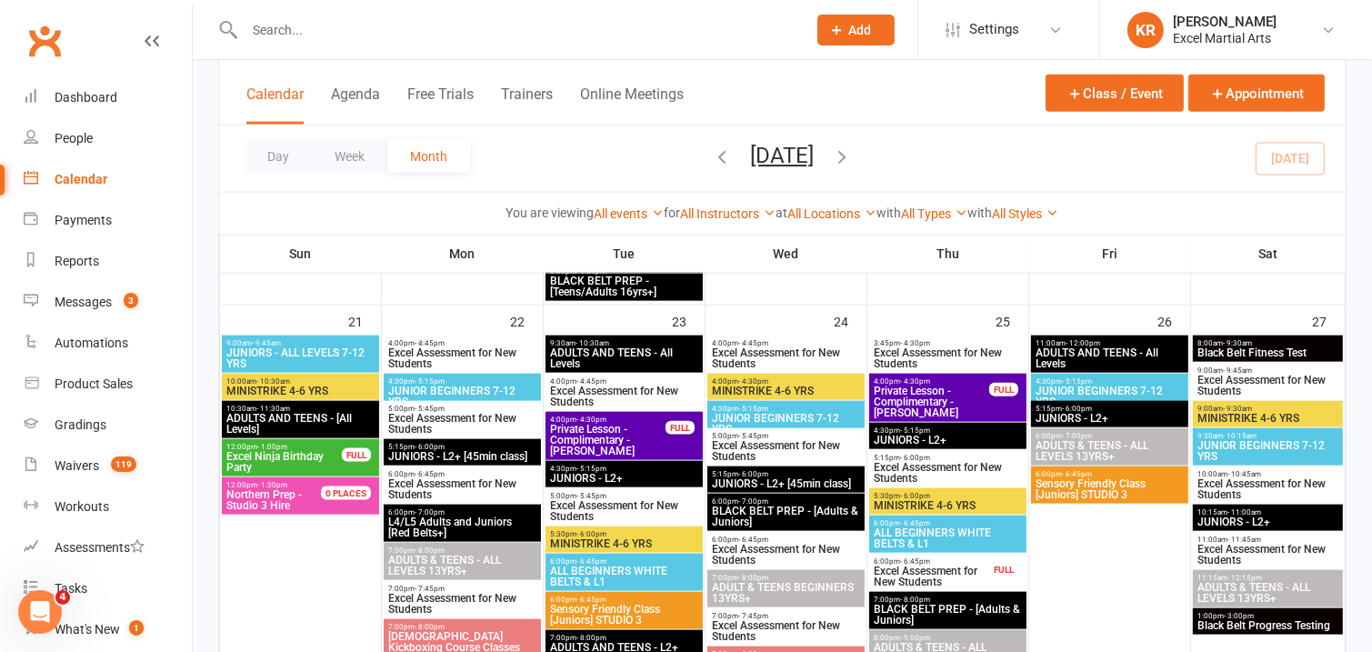
click at [326, 458] on span "Excel Ninja Birthday Party" at bounding box center [283, 462] width 117 height 22
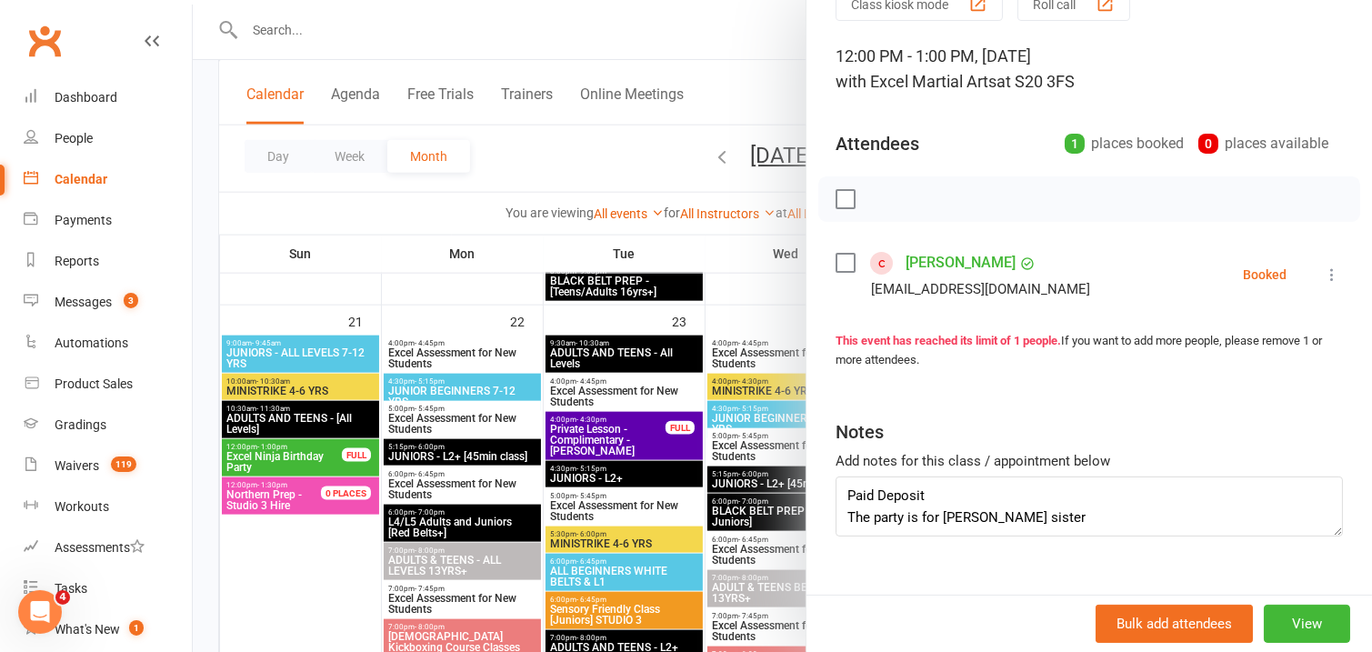
scroll to position [60, 0]
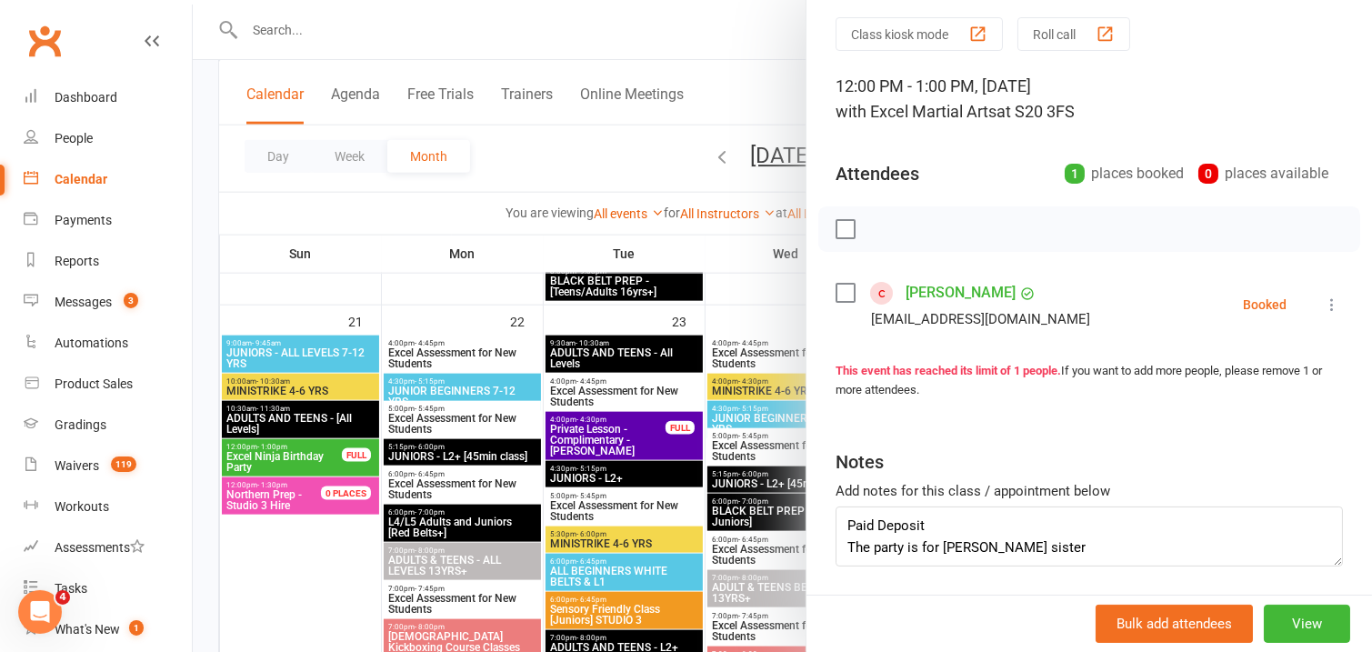
click at [935, 295] on link "[PERSON_NAME]" at bounding box center [961, 292] width 110 height 29
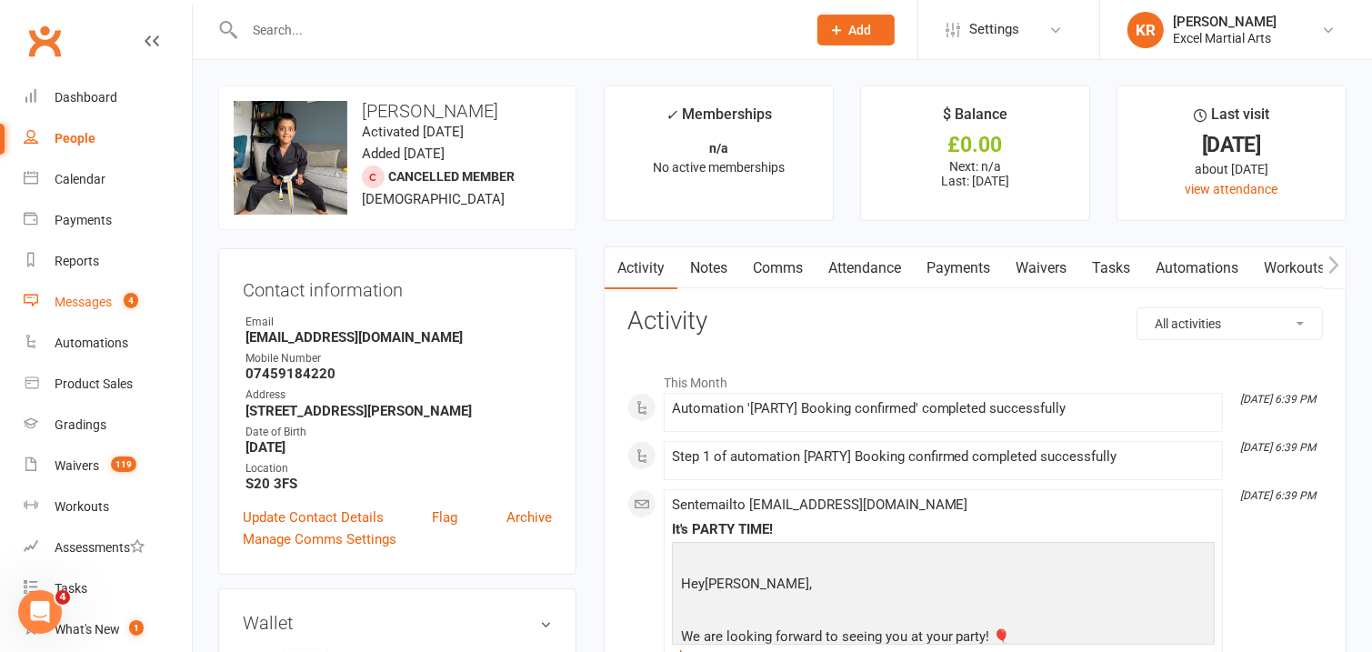
click at [78, 309] on link "Messages 4" at bounding box center [108, 302] width 168 height 41
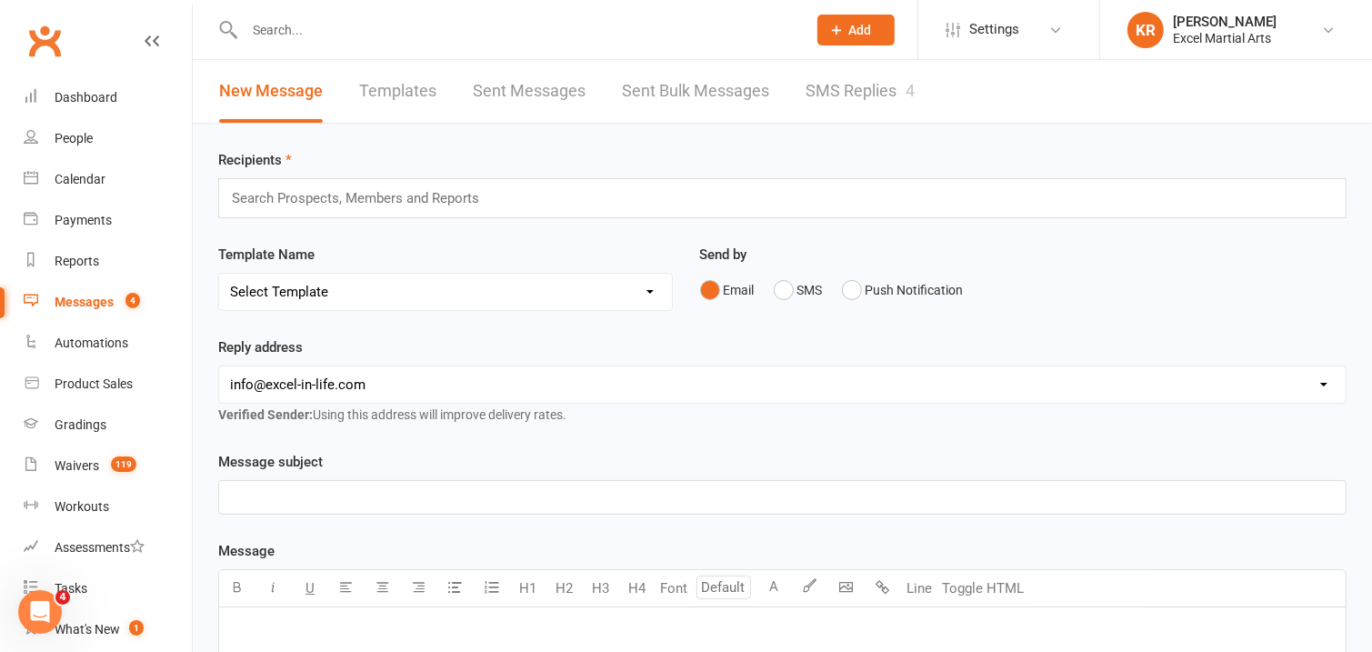
click at [859, 77] on link "SMS Replies 4" at bounding box center [860, 91] width 109 height 63
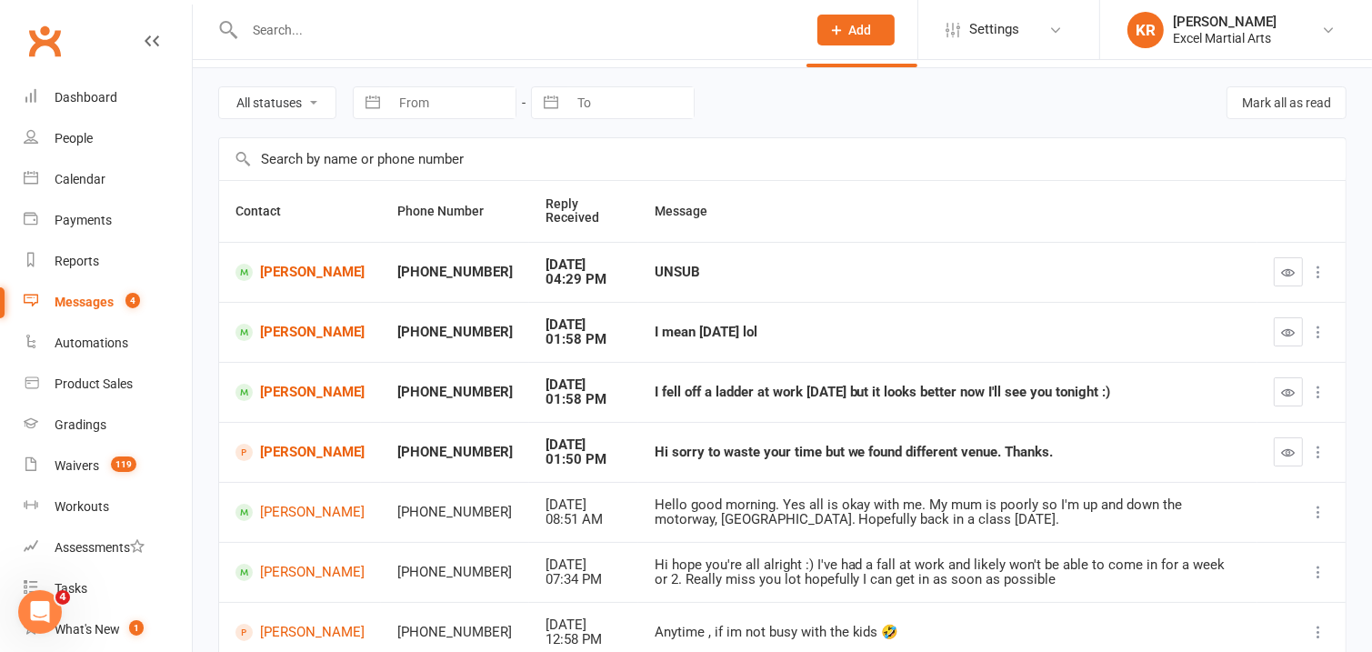
scroll to position [57, 0]
click at [312, 459] on link "[PERSON_NAME]" at bounding box center [299, 450] width 129 height 17
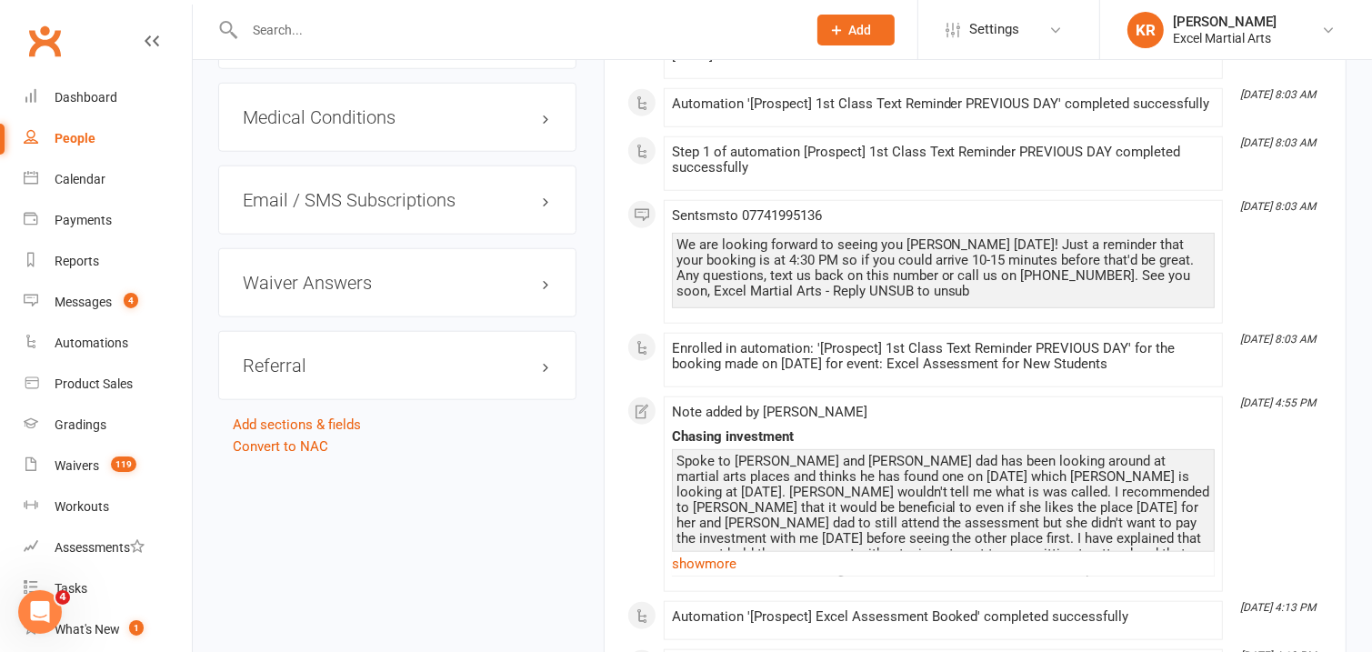
scroll to position [1515, 0]
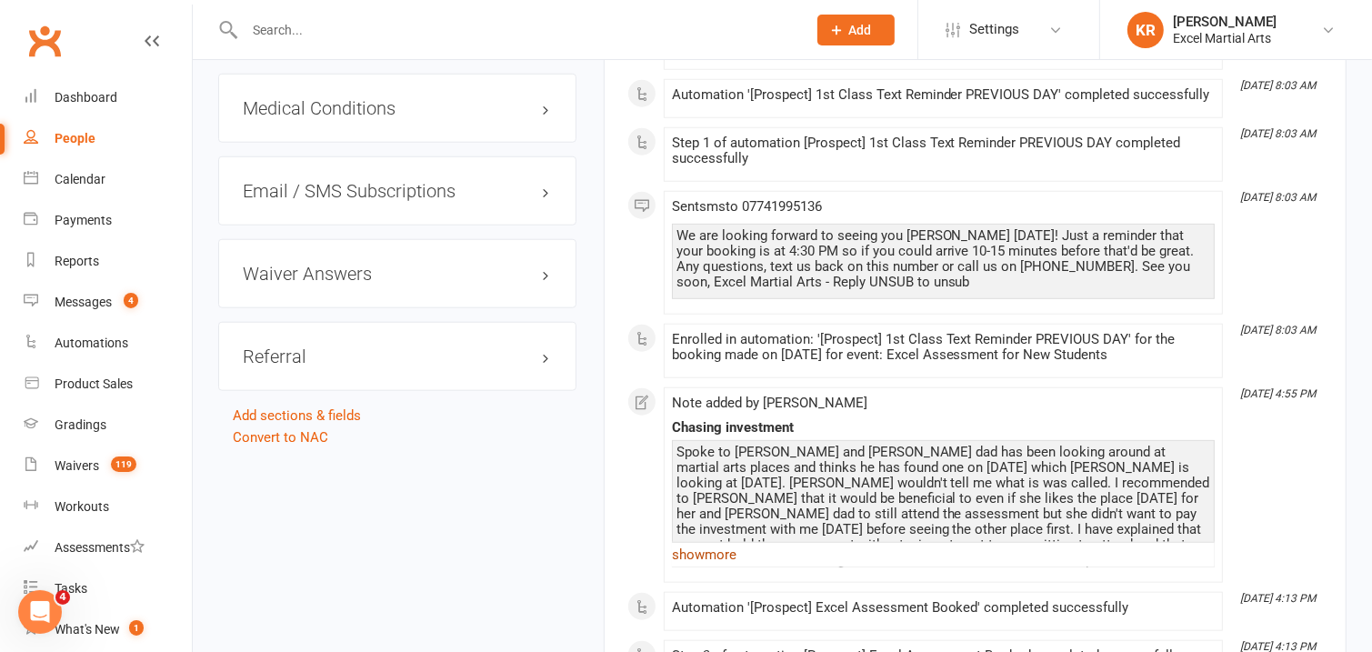
click at [688, 546] on link "show more" at bounding box center [943, 554] width 543 height 25
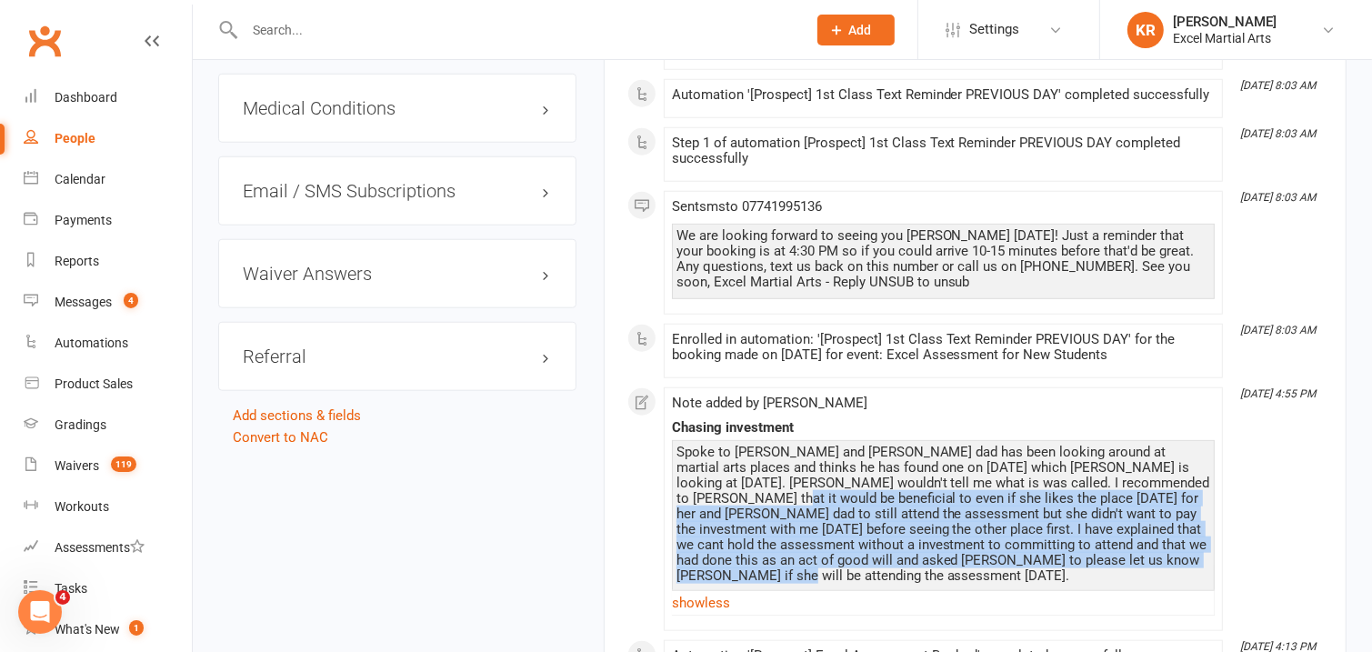
drag, startPoint x: 676, startPoint y: 486, endPoint x: 951, endPoint y: 566, distance: 285.8
click at [949, 566] on div "Spoke to [PERSON_NAME] and [PERSON_NAME] dad has been looking around at martial…" at bounding box center [943, 514] width 534 height 139
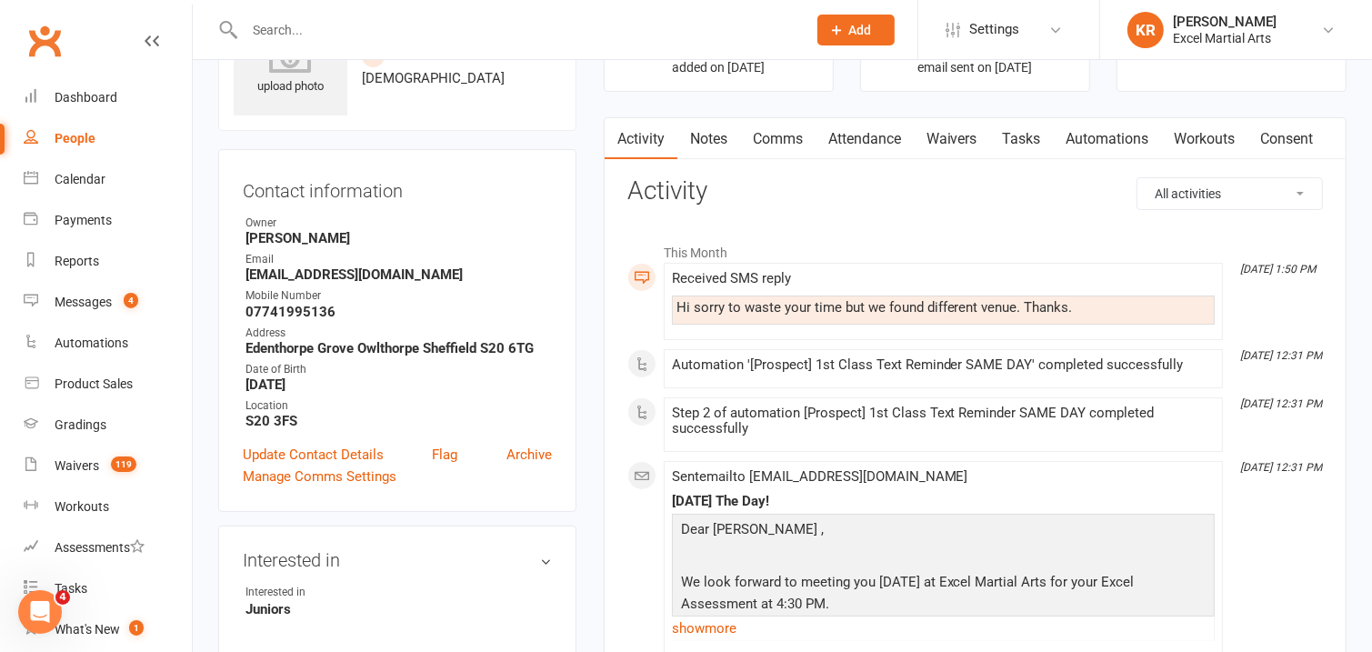
scroll to position [90, 0]
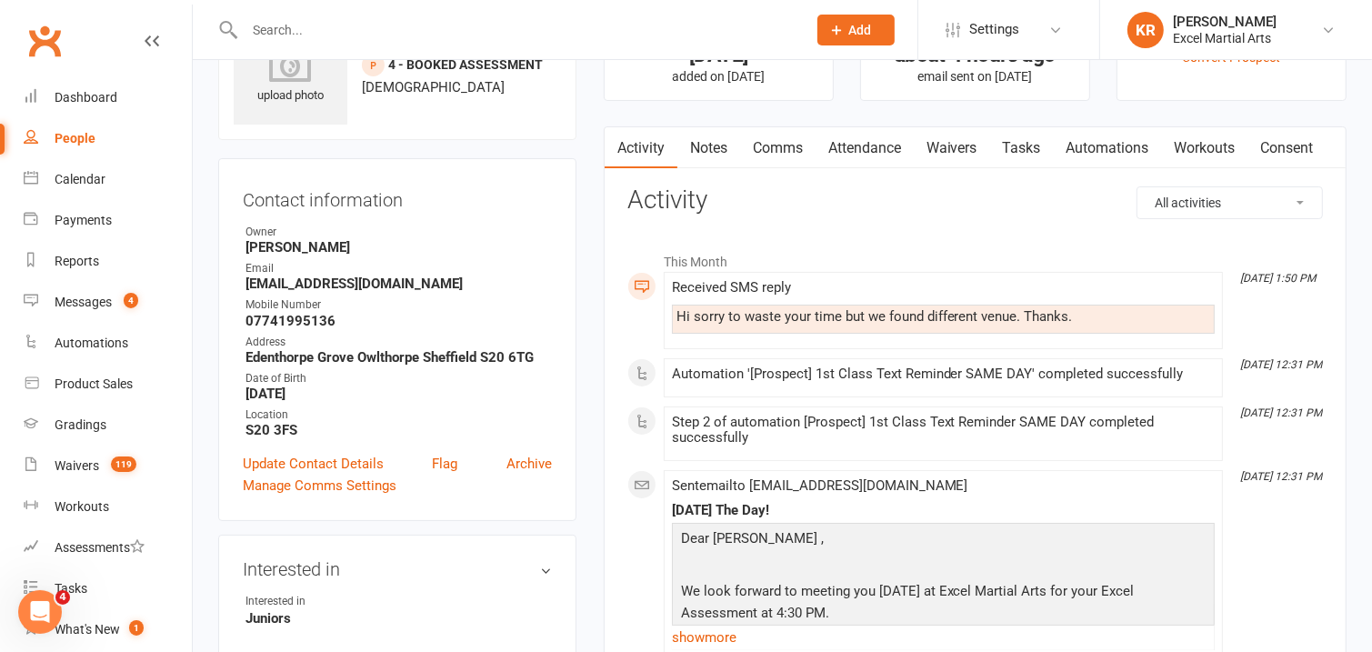
click at [847, 136] on link "Attendance" at bounding box center [865, 148] width 98 height 42
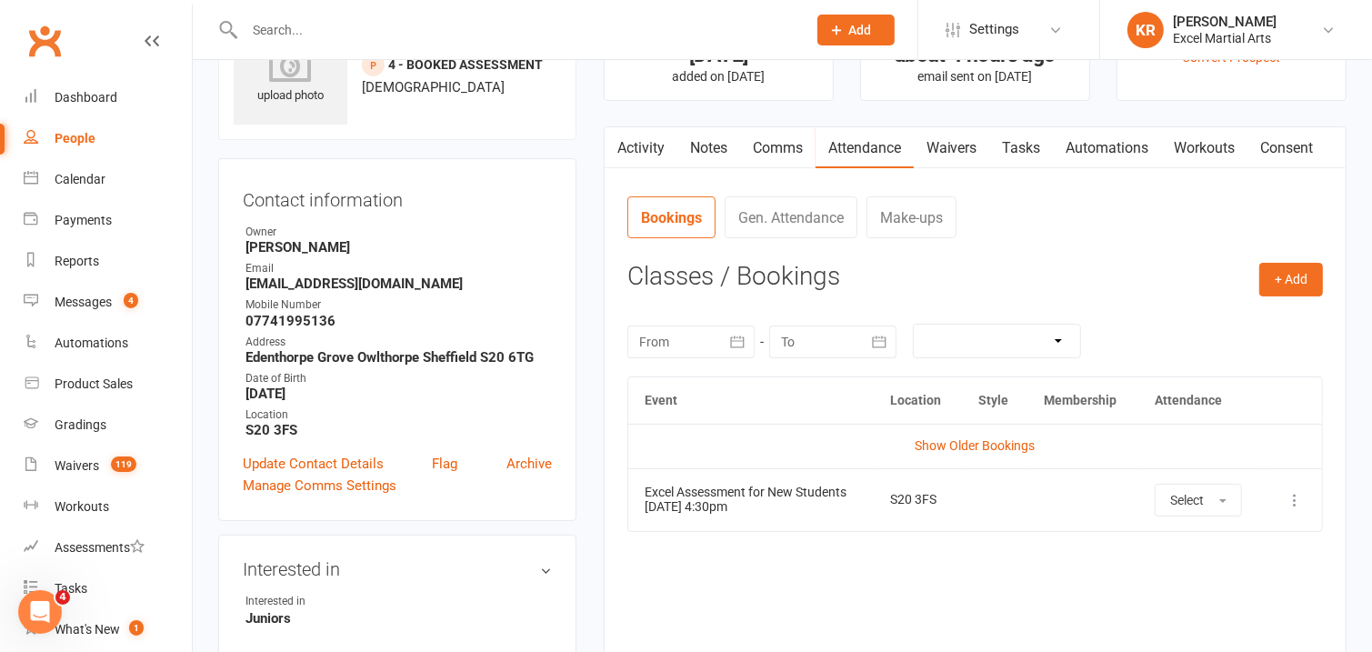
click at [634, 146] on link "Activity" at bounding box center [641, 148] width 73 height 42
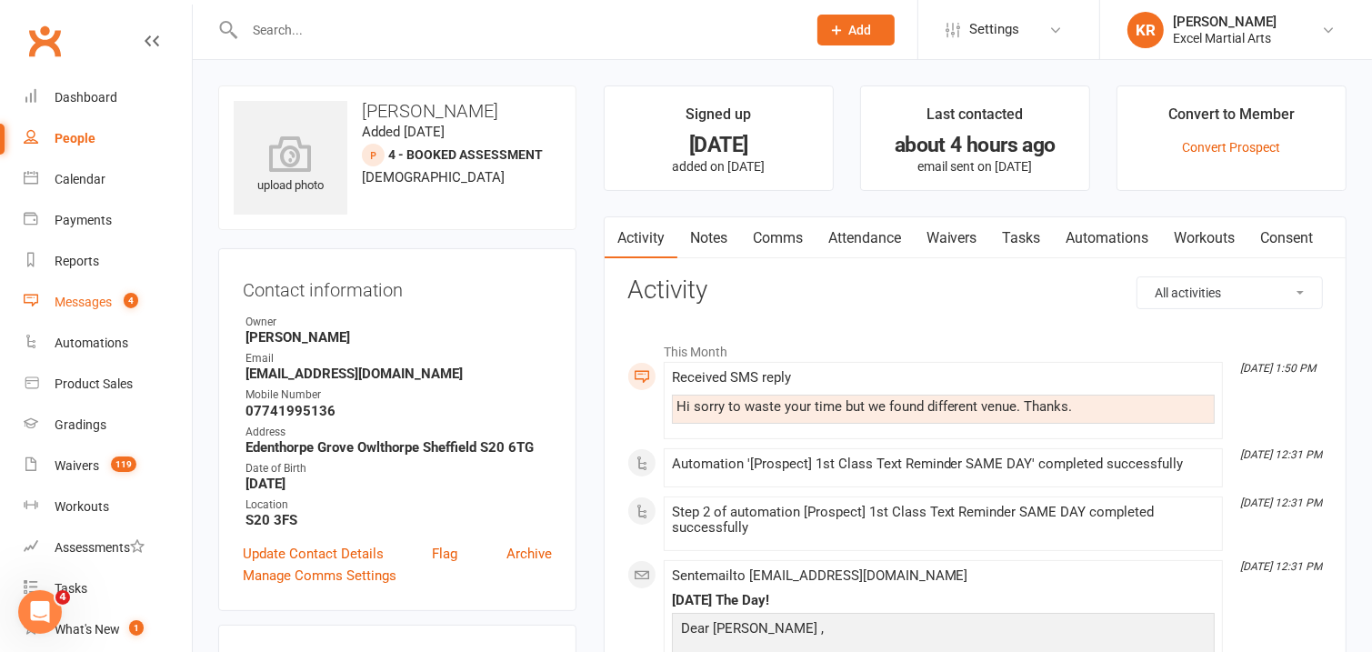
click at [96, 310] on link "Messages 4" at bounding box center [108, 302] width 168 height 41
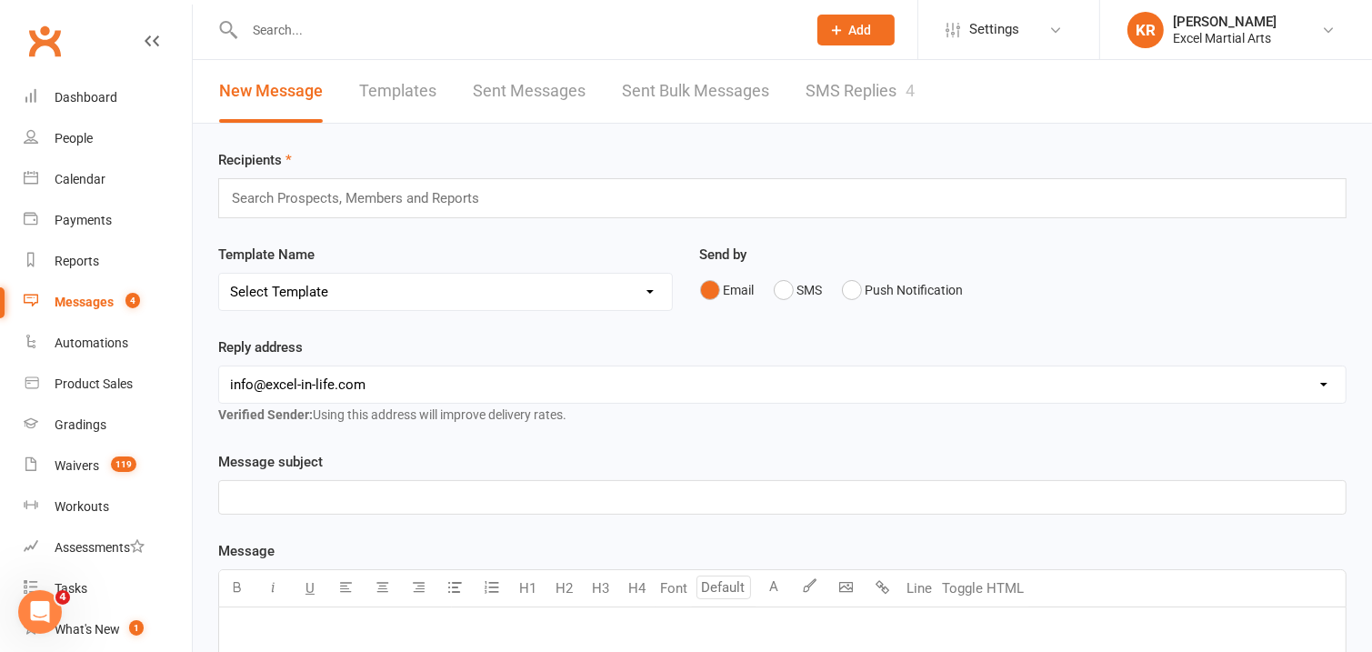
click at [818, 84] on link "SMS Replies 4" at bounding box center [860, 91] width 109 height 63
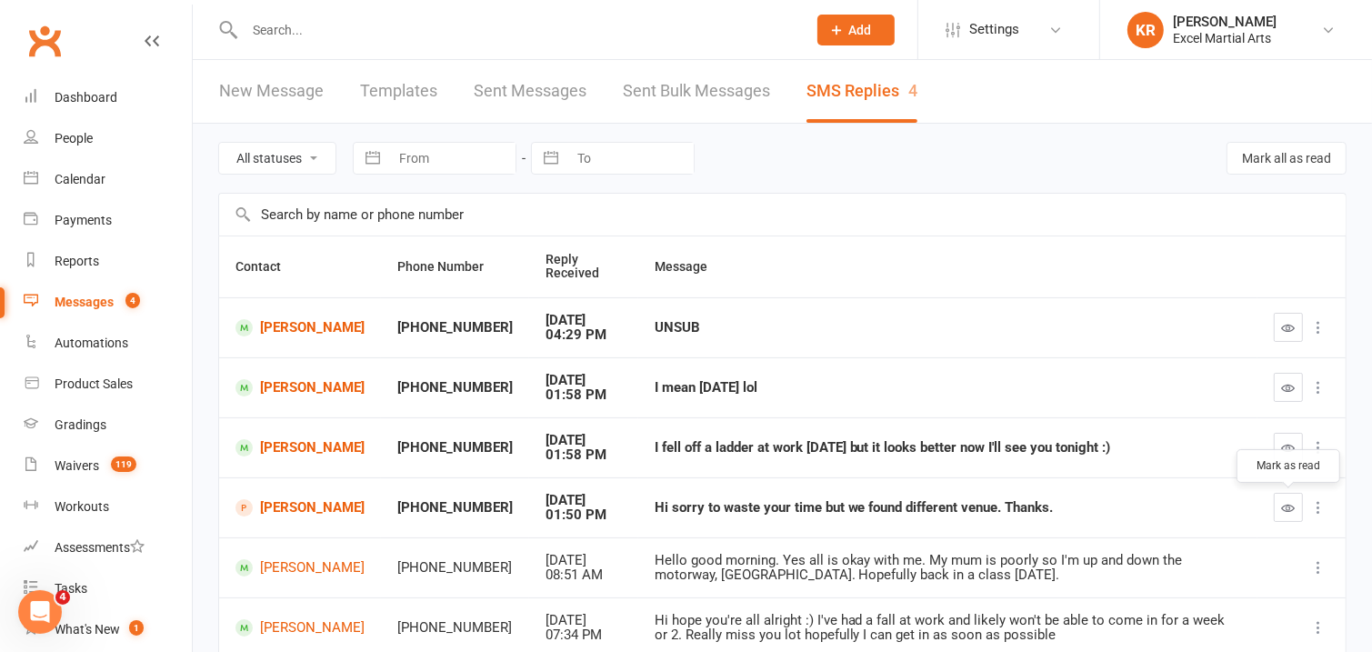
click at [1292, 506] on icon "button" at bounding box center [1289, 508] width 14 height 14
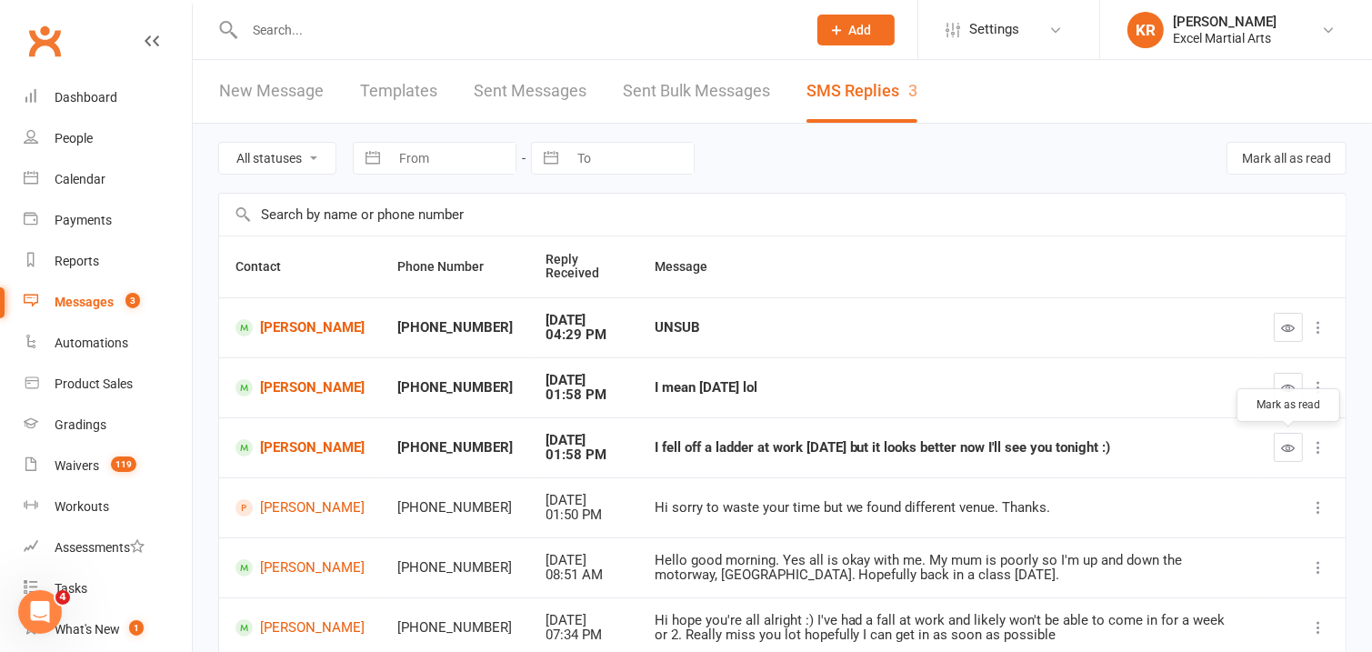
click at [1286, 449] on icon "button" at bounding box center [1289, 448] width 14 height 14
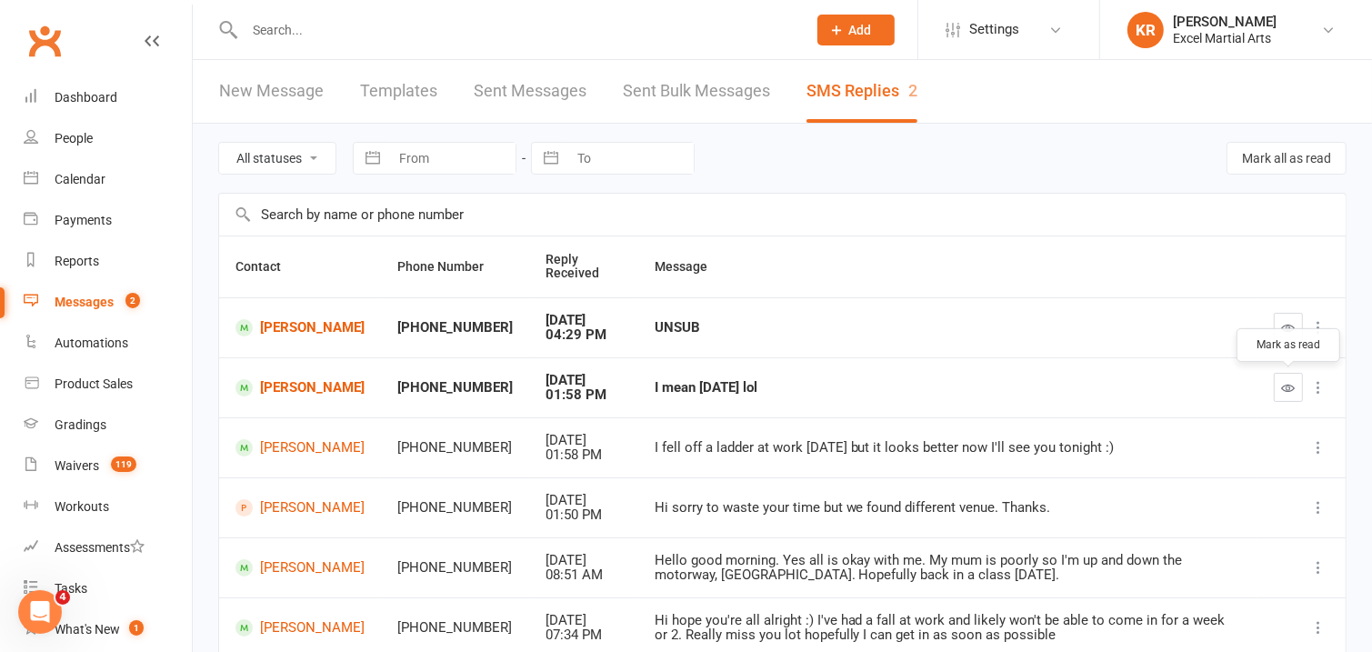
drag, startPoint x: 1288, startPoint y: 377, endPoint x: 842, endPoint y: 84, distance: 534.4
click at [1289, 378] on button "button" at bounding box center [1288, 387] width 29 height 29
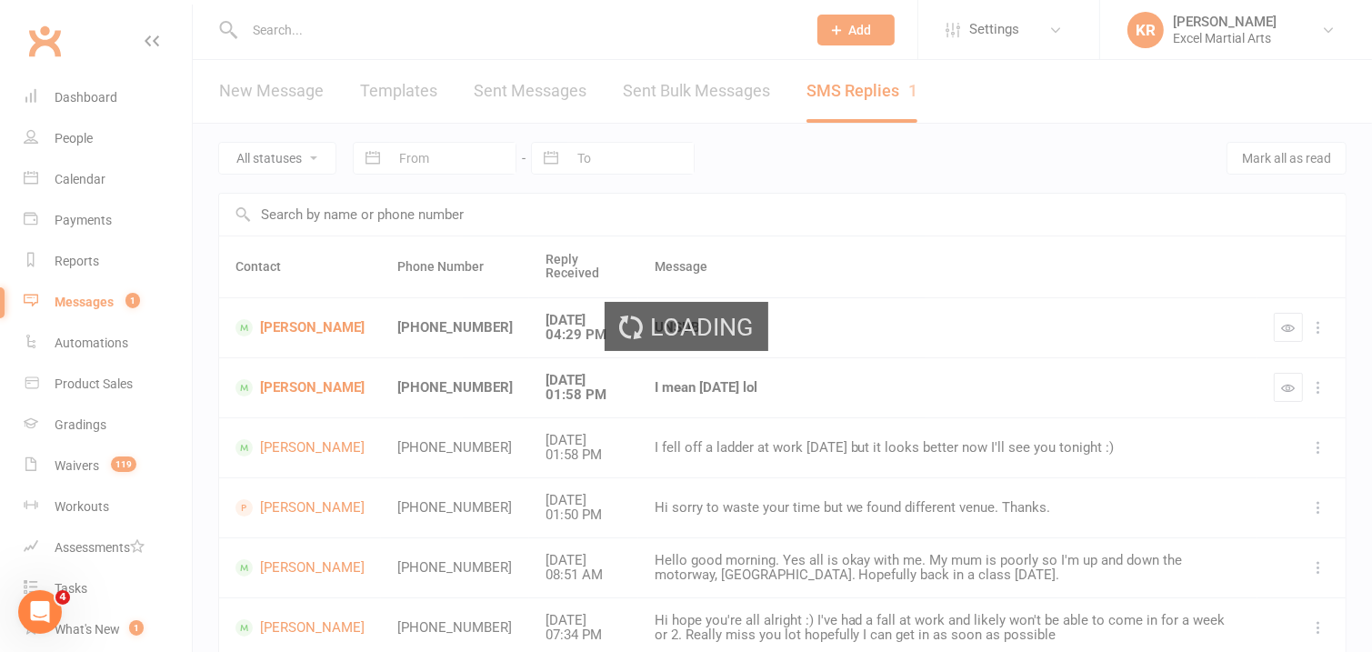
click at [1286, 321] on ui-view "Prospect Member Non-attending contact Class / event Appointment Grading event T…" at bounding box center [686, 506] width 1372 height 1003
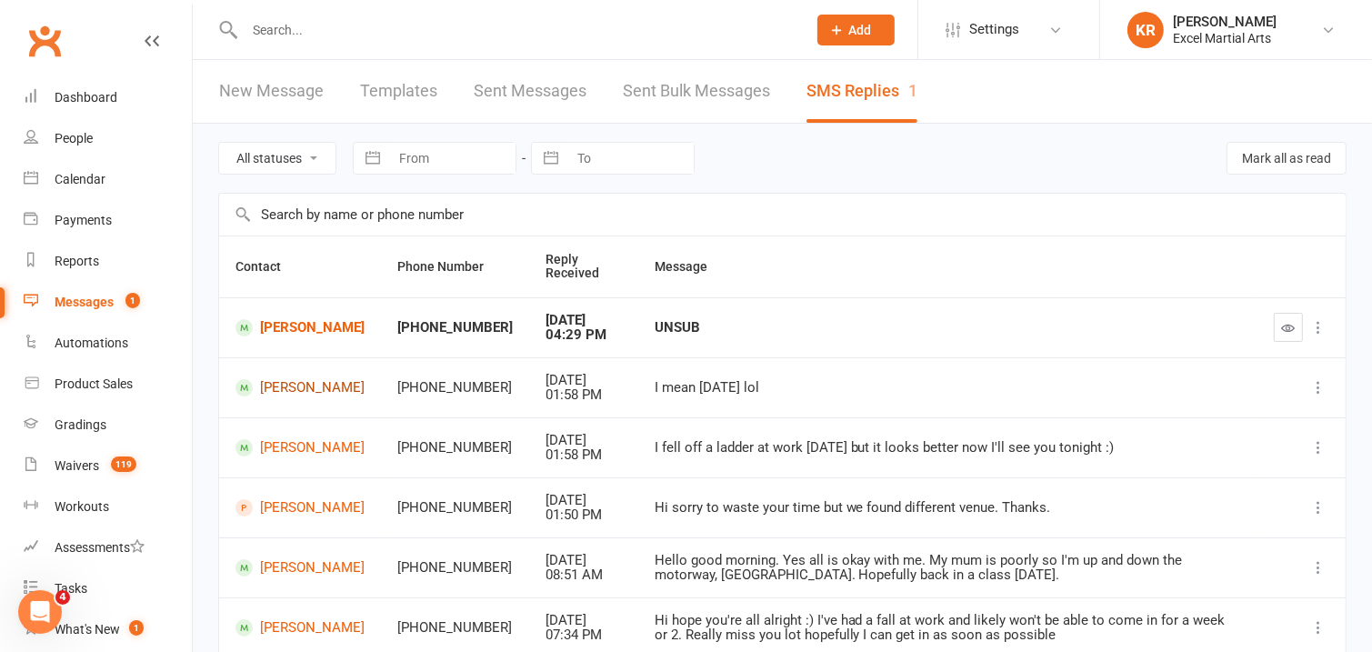
click at [305, 389] on link "[PERSON_NAME]" at bounding box center [299, 387] width 129 height 17
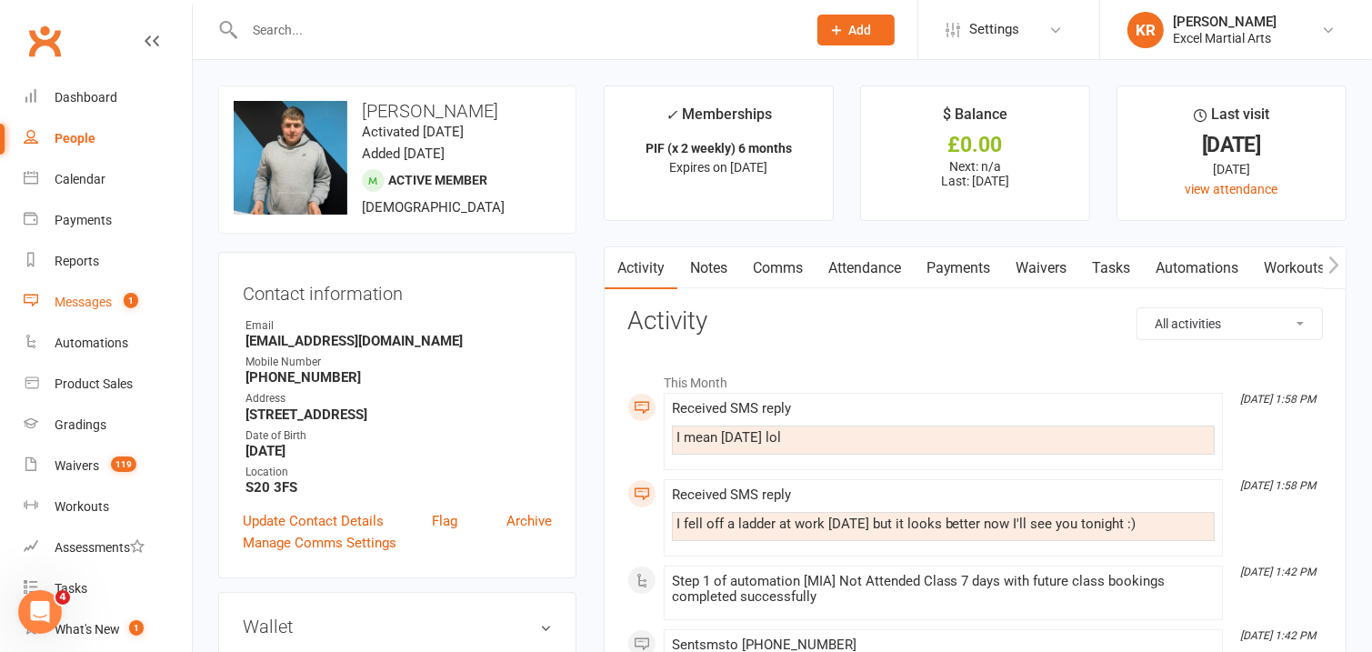
click at [65, 302] on div "Messages" at bounding box center [83, 302] width 57 height 15
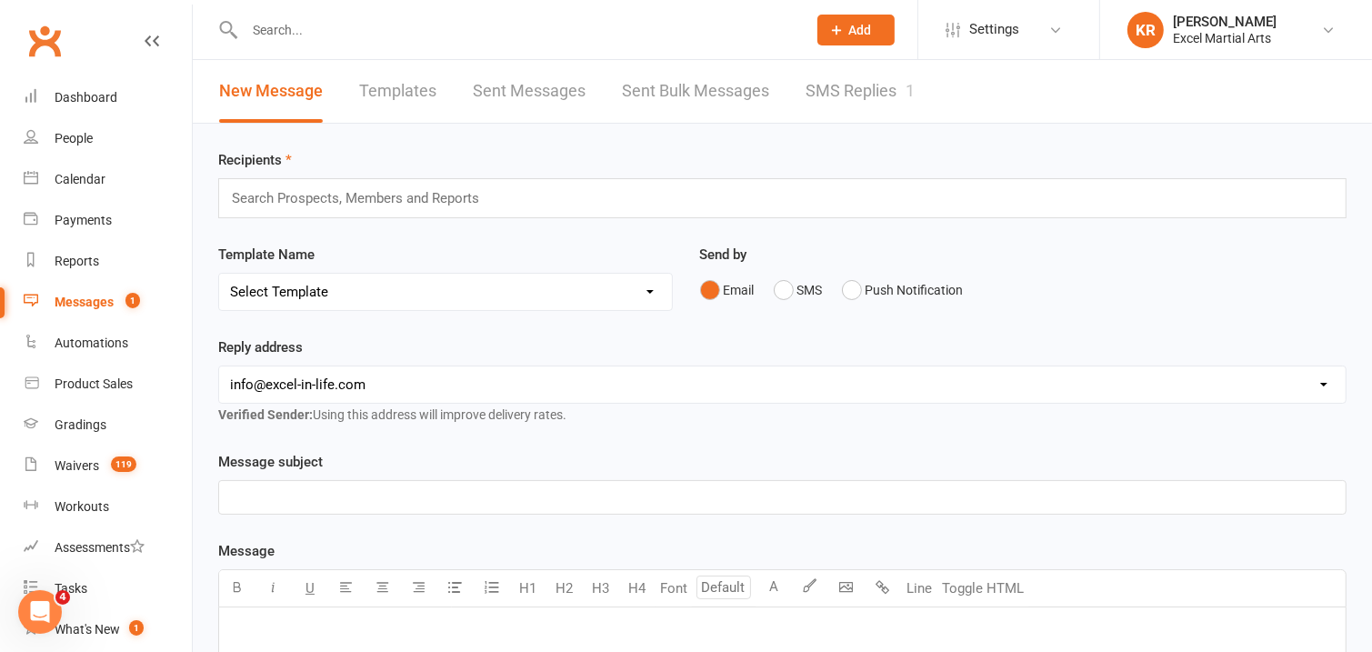
click at [813, 81] on link "SMS Replies 1" at bounding box center [860, 91] width 109 height 63
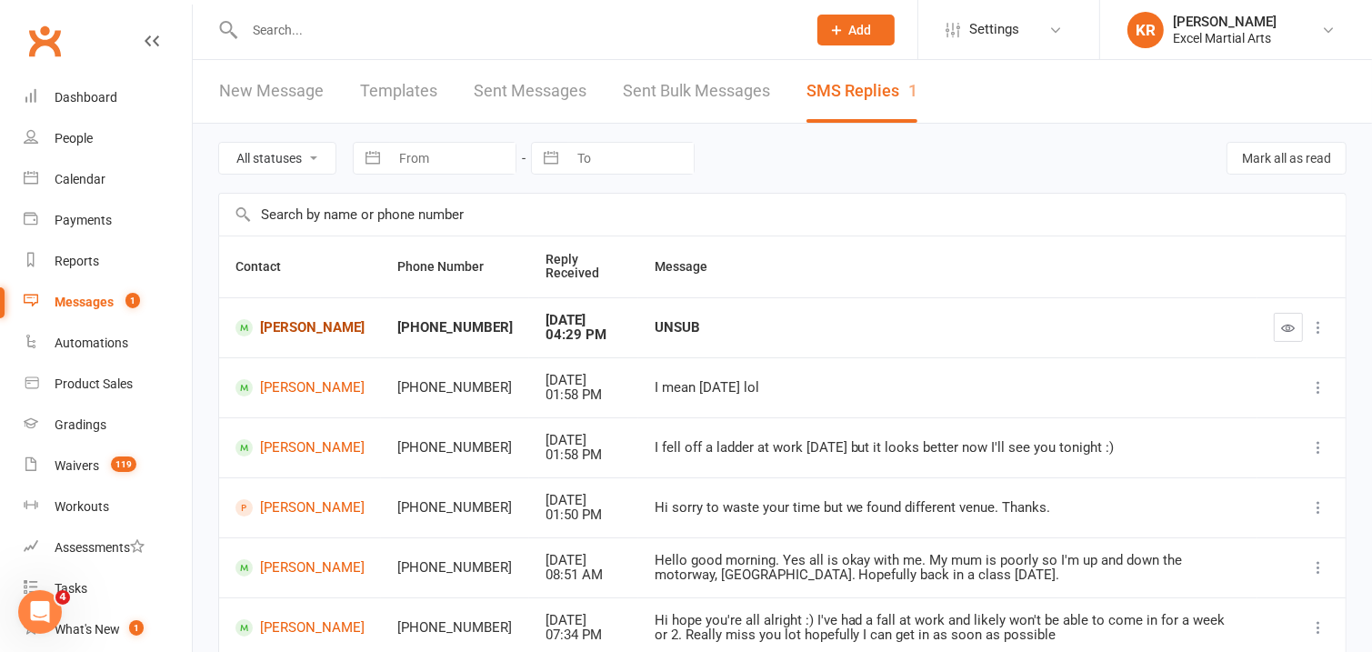
click at [315, 326] on link "[PERSON_NAME]" at bounding box center [299, 327] width 129 height 17
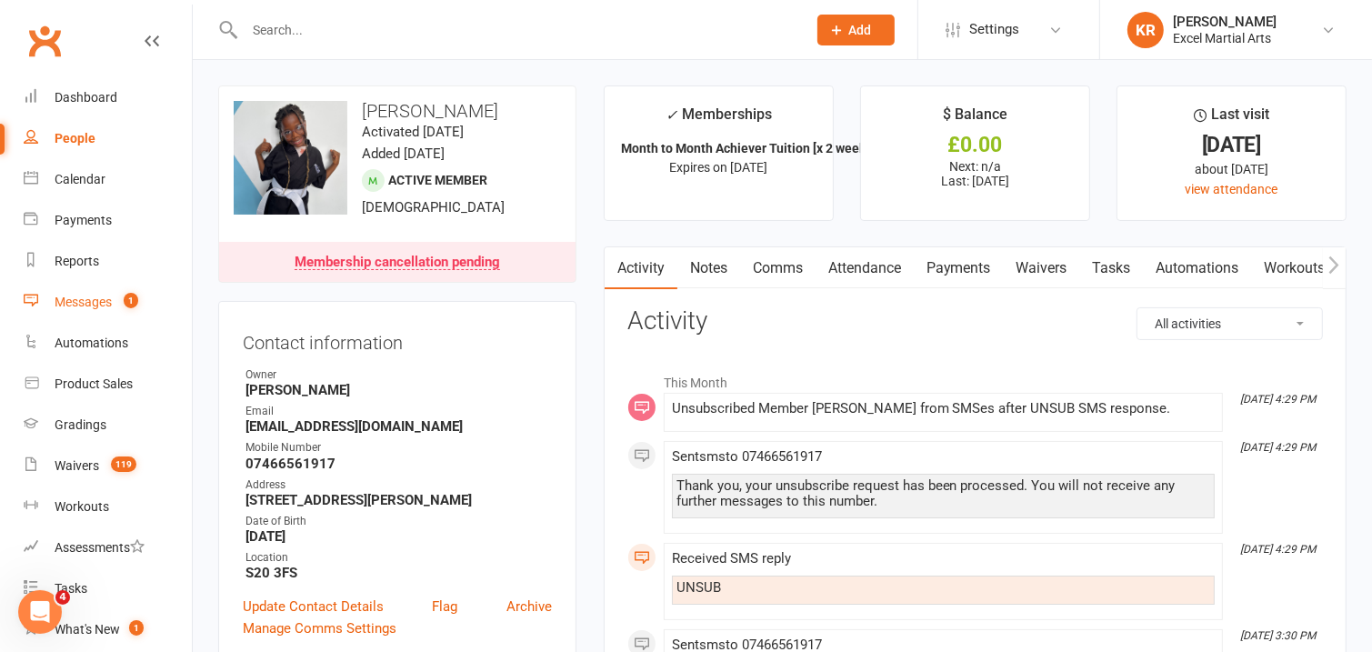
click at [77, 305] on div "Messages" at bounding box center [83, 302] width 57 height 15
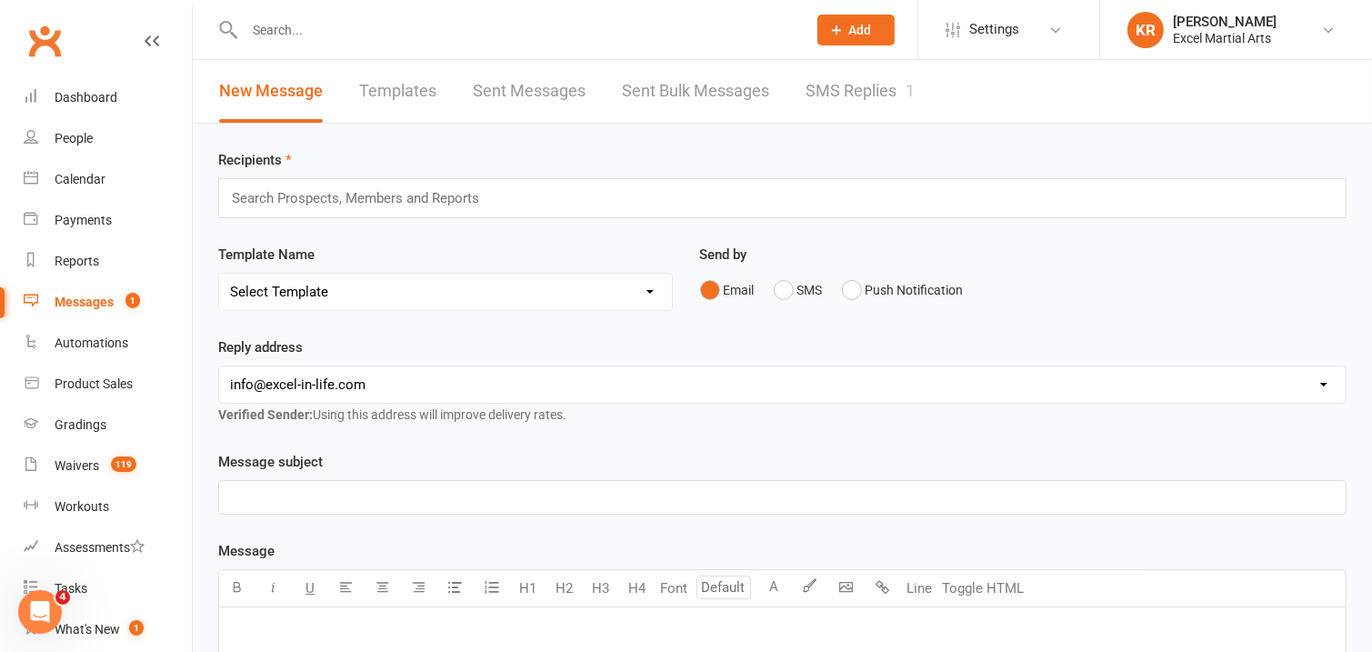
click at [893, 95] on link "SMS Replies 1" at bounding box center [860, 91] width 109 height 63
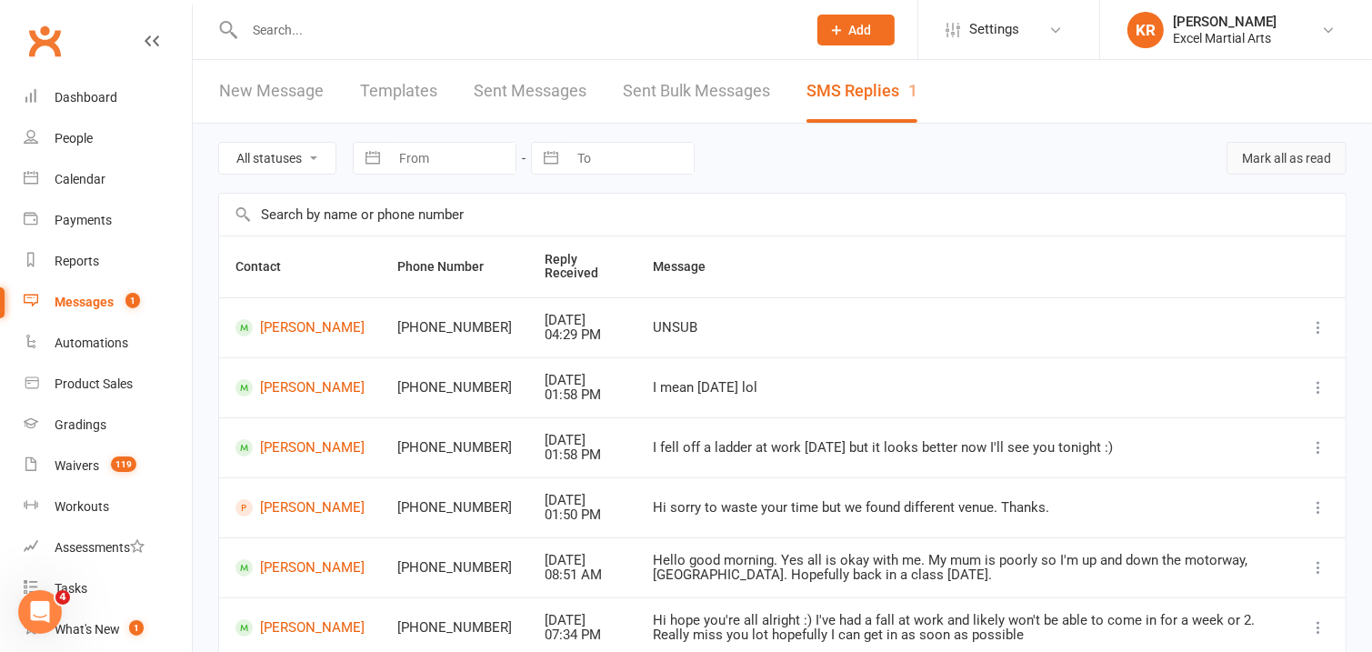
click at [1270, 161] on button "Mark all as read" at bounding box center [1287, 158] width 120 height 33
click at [101, 178] on div "Calendar" at bounding box center [80, 179] width 51 height 15
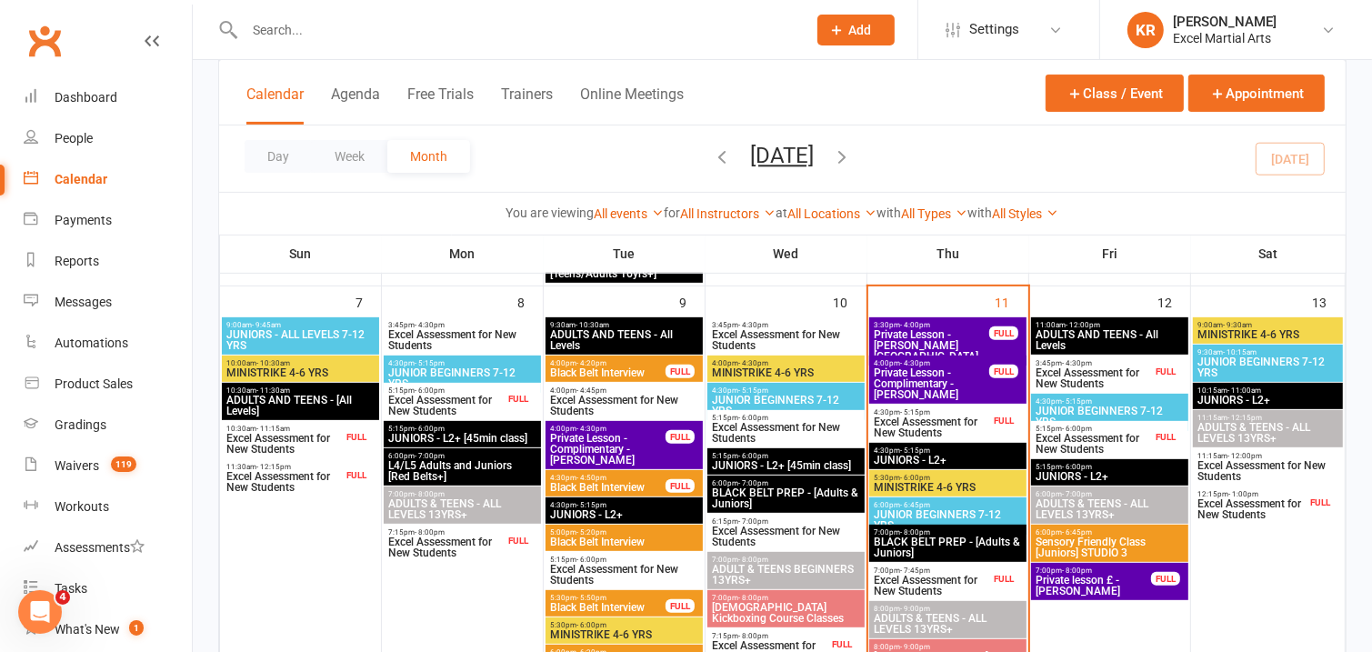
scroll to position [571, 0]
